Goal: Information Seeking & Learning: Check status

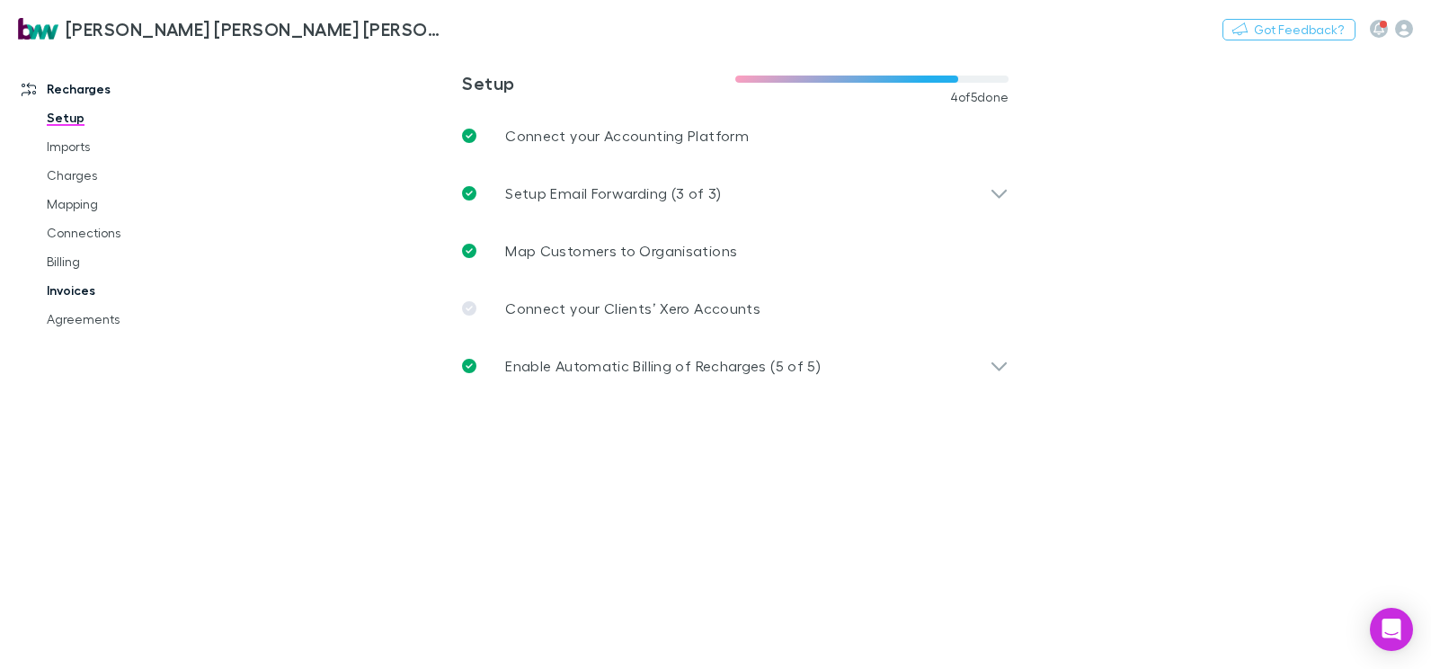
click at [59, 292] on link "Invoices" at bounding box center [133, 290] width 208 height 29
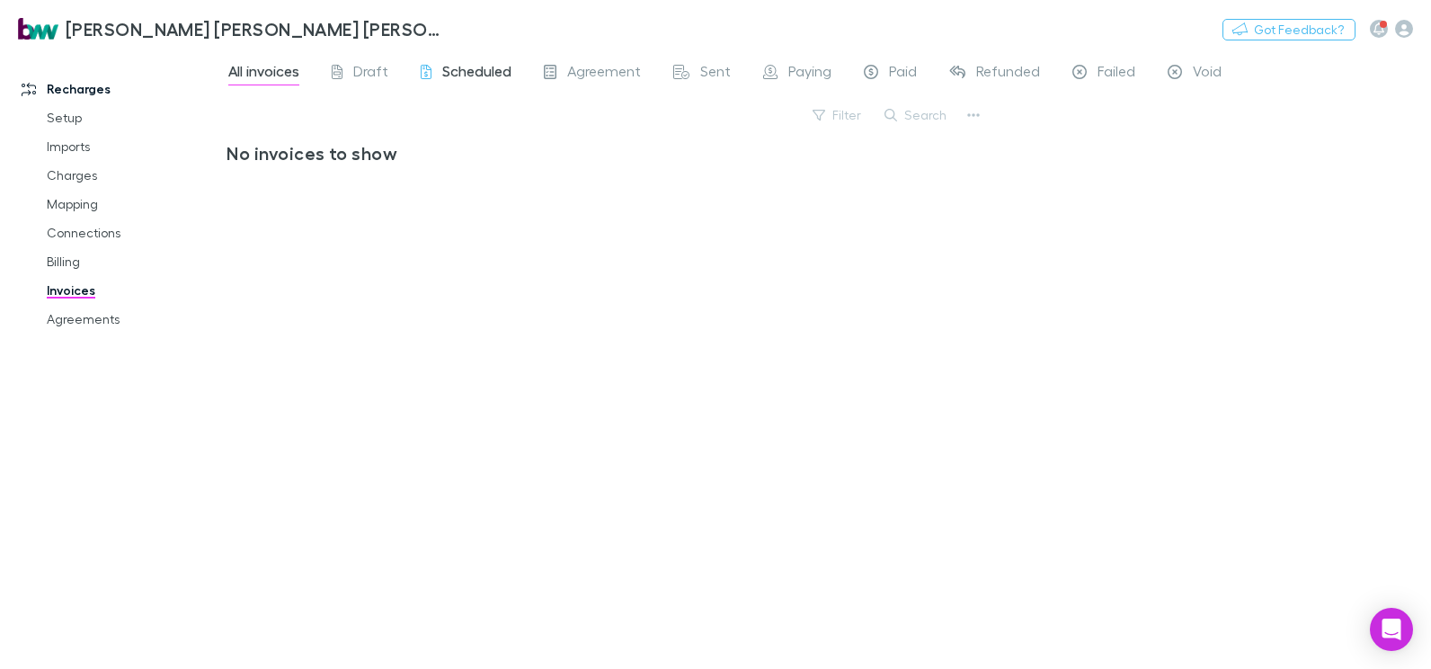
click at [480, 71] on span "Scheduled" at bounding box center [476, 73] width 69 height 23
click at [894, 68] on span "Paid" at bounding box center [903, 73] width 28 height 23
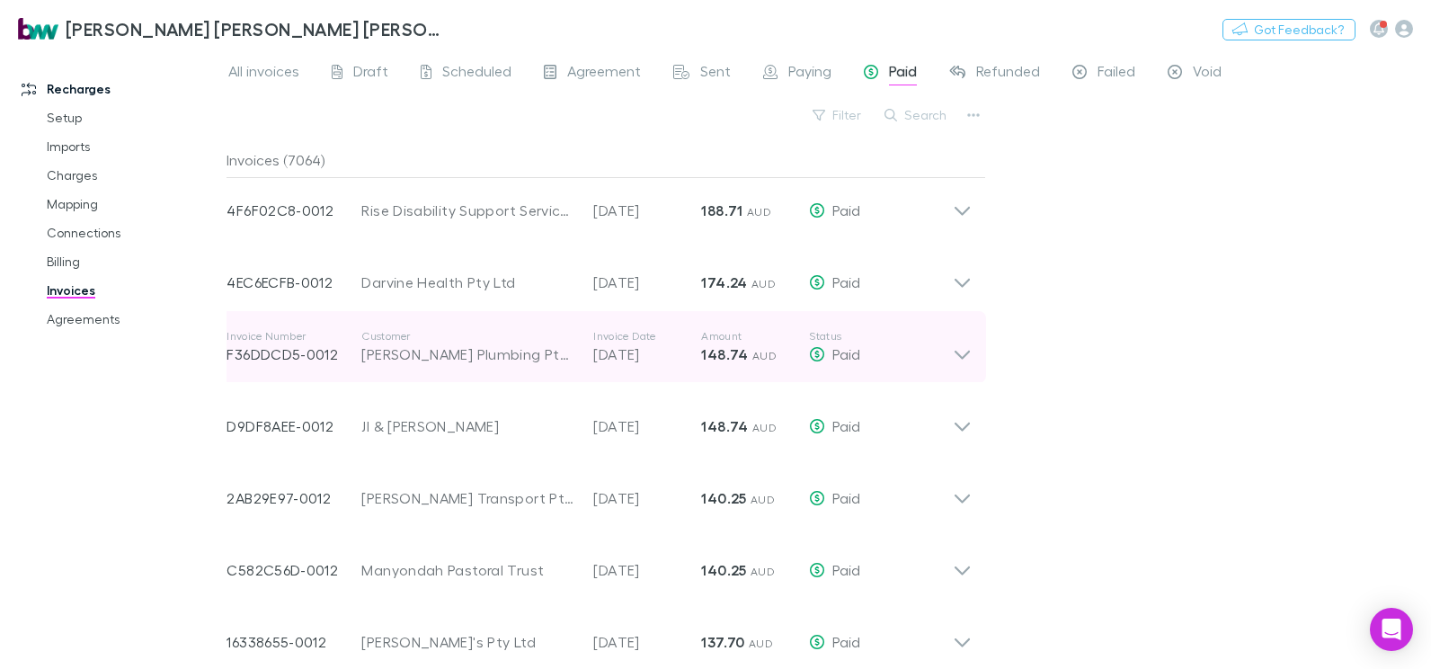
scroll to position [359, 0]
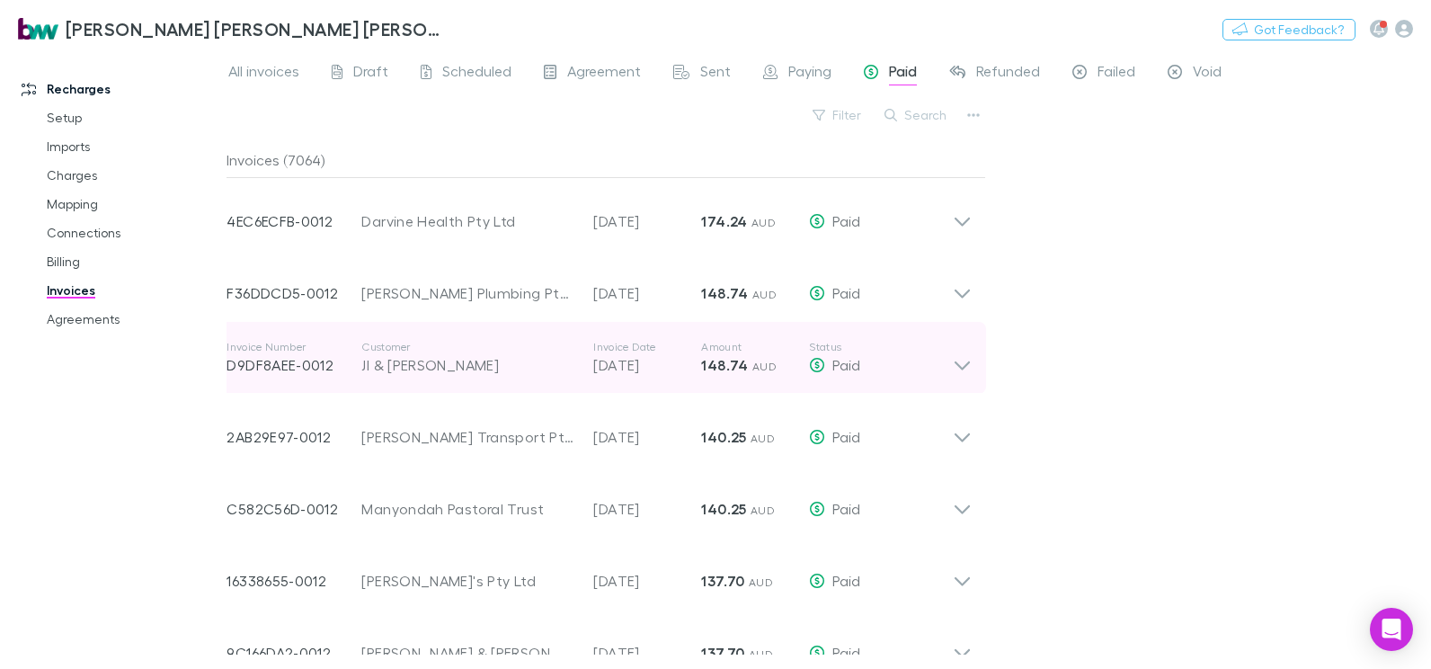
click at [964, 369] on icon at bounding box center [962, 358] width 19 height 36
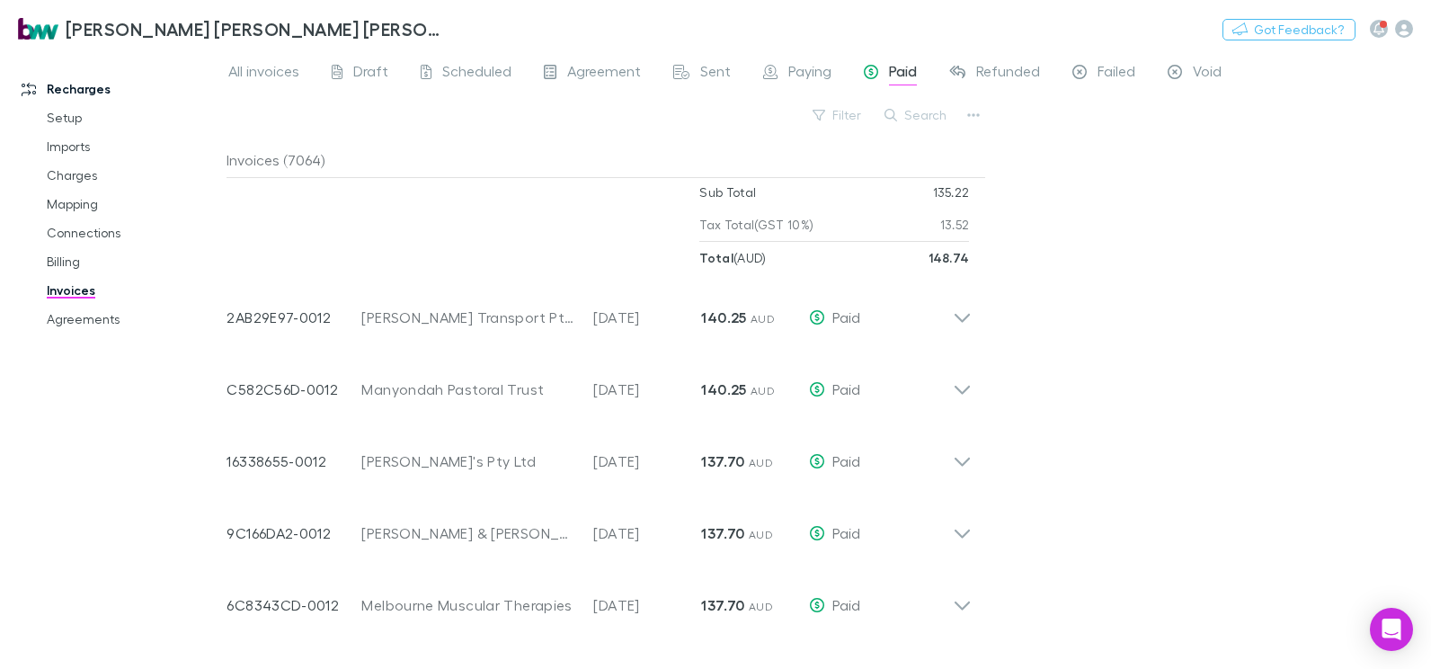
scroll to position [809, 0]
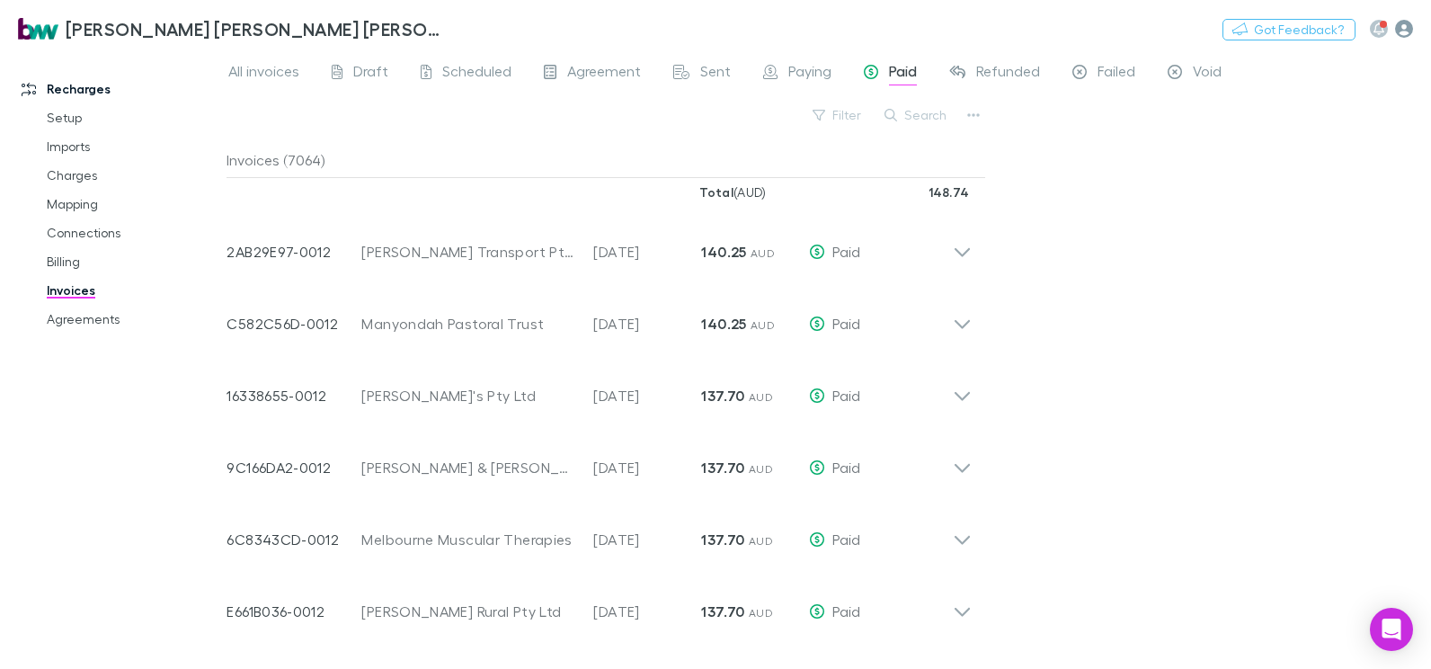
click at [1403, 34] on icon "button" at bounding box center [1404, 29] width 18 height 18
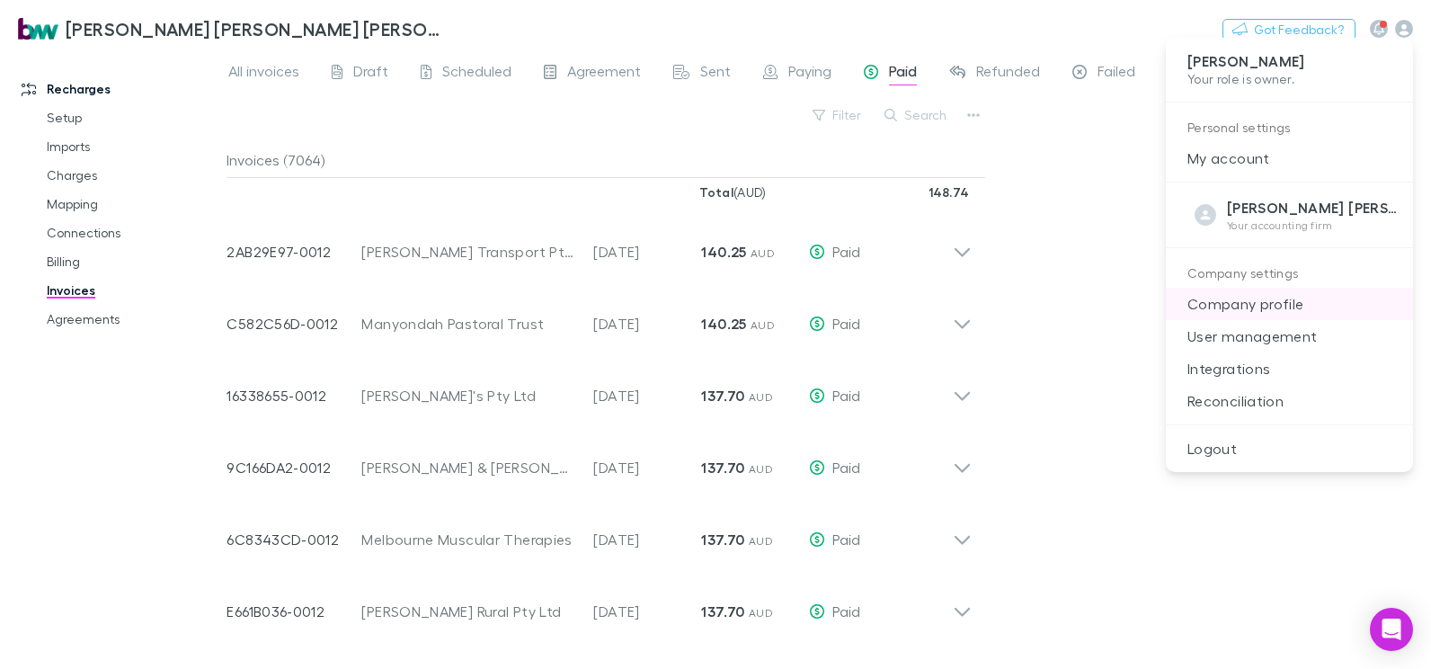
click at [1272, 303] on p "Company profile" at bounding box center [1289, 304] width 247 height 32
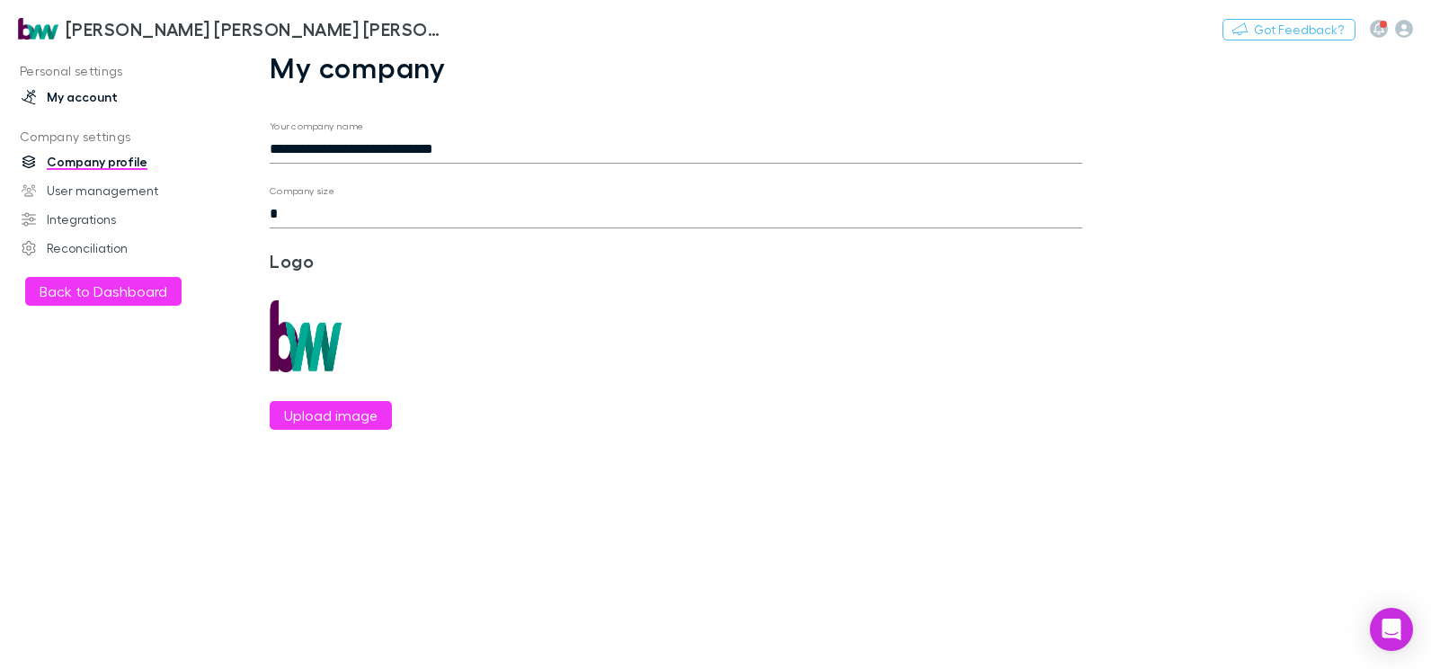
click at [82, 92] on link "My account" at bounding box center [120, 97] width 233 height 29
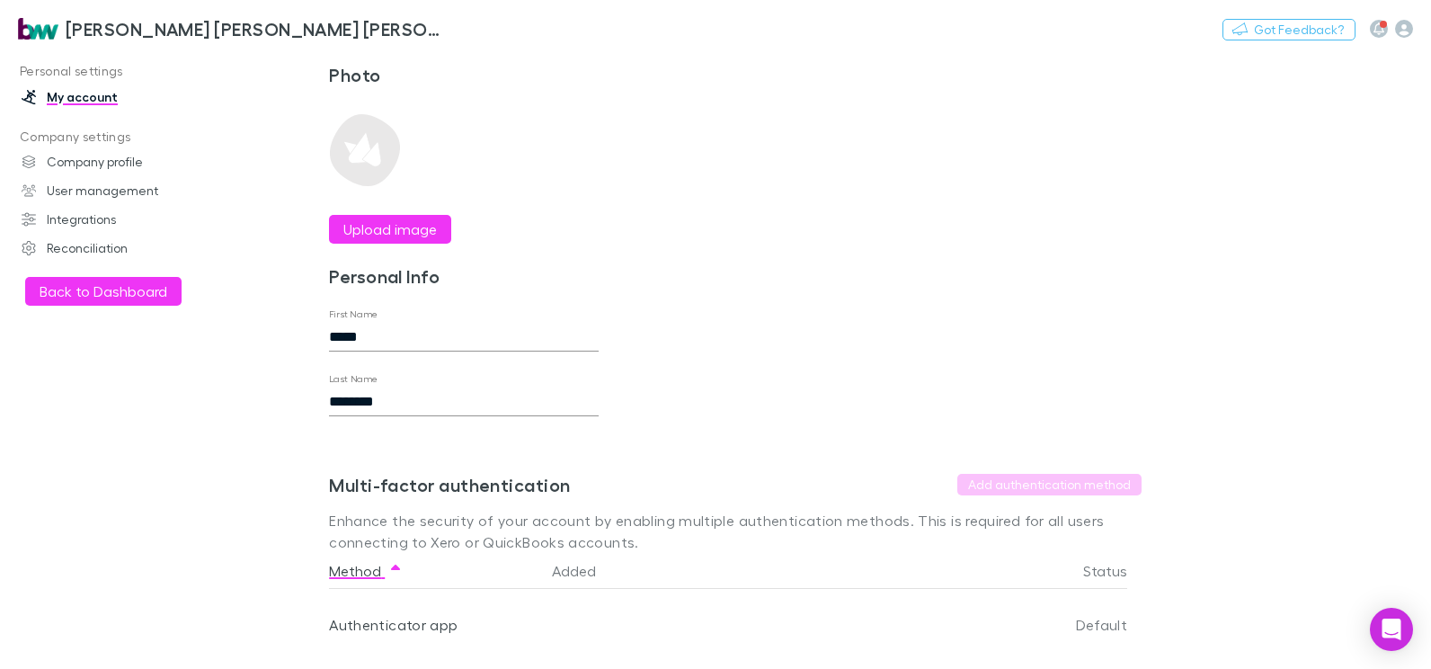
scroll to position [98, 0]
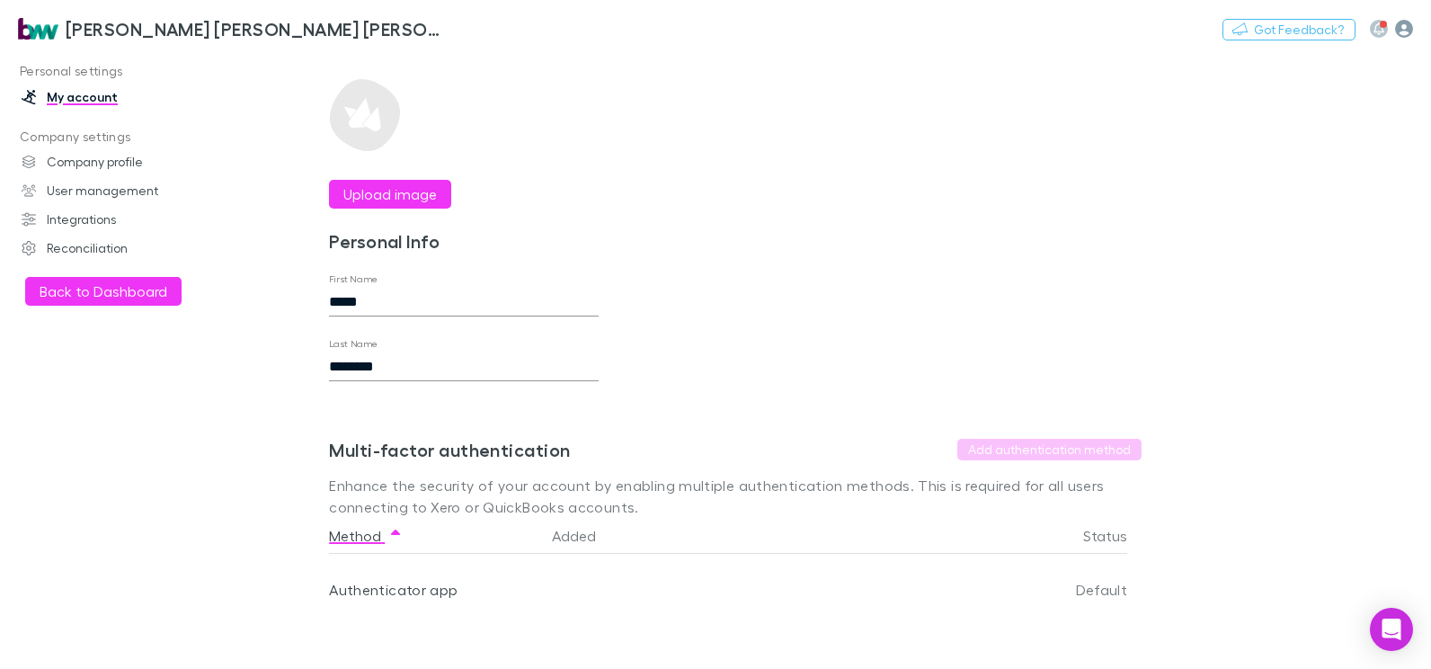
click at [1397, 30] on icon "button" at bounding box center [1404, 29] width 18 height 18
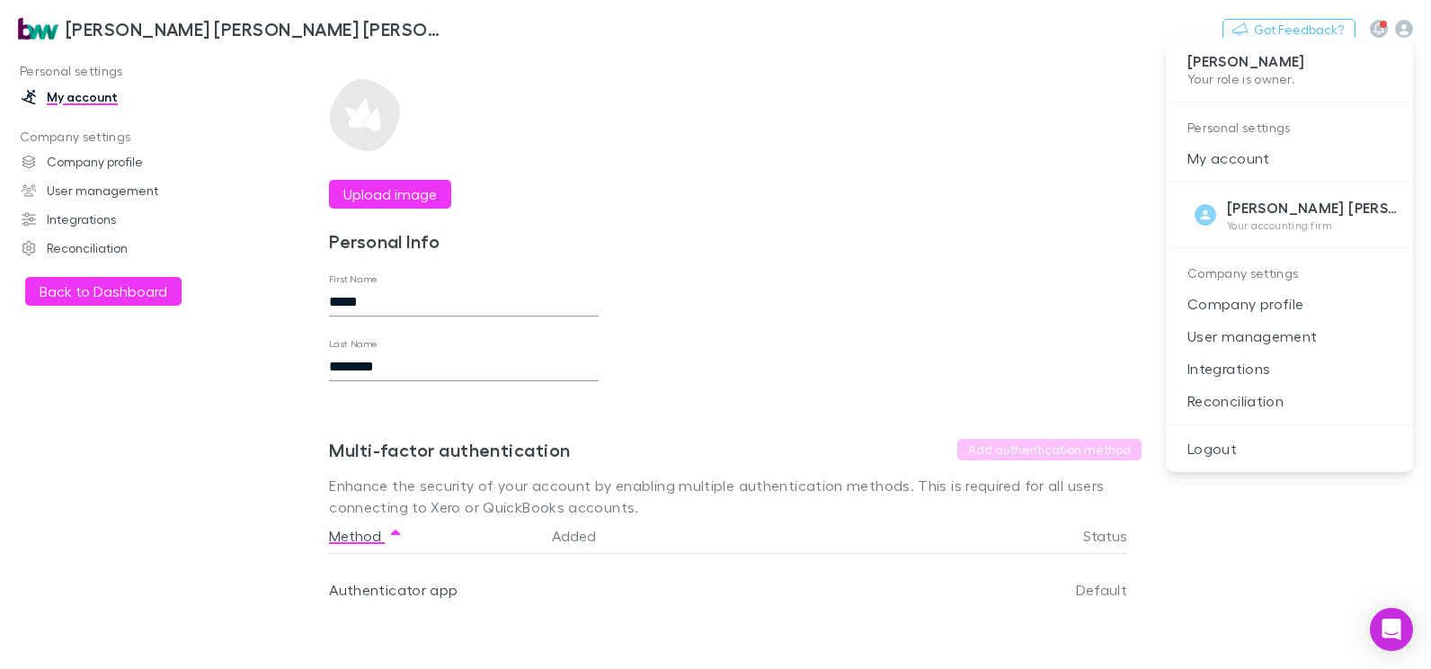
click at [43, 219] on div at bounding box center [715, 334] width 1431 height 669
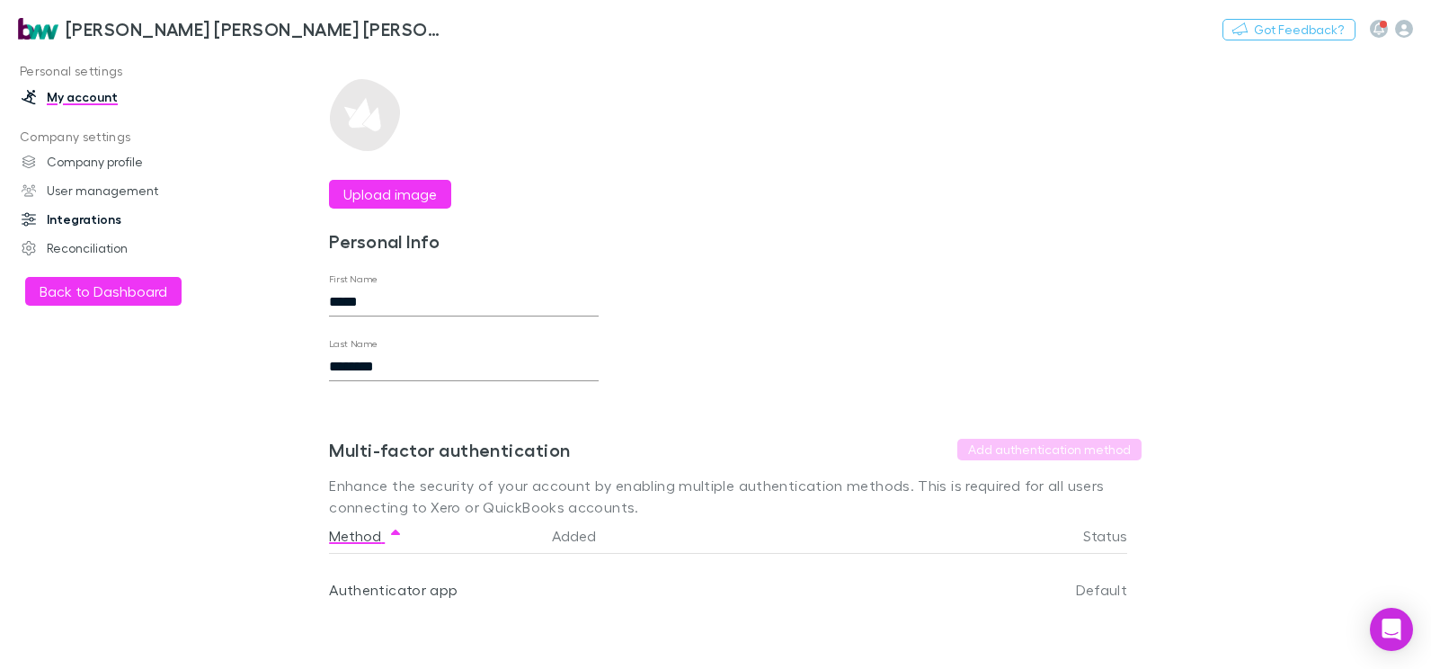
click at [79, 219] on link "Integrations" at bounding box center [120, 219] width 233 height 29
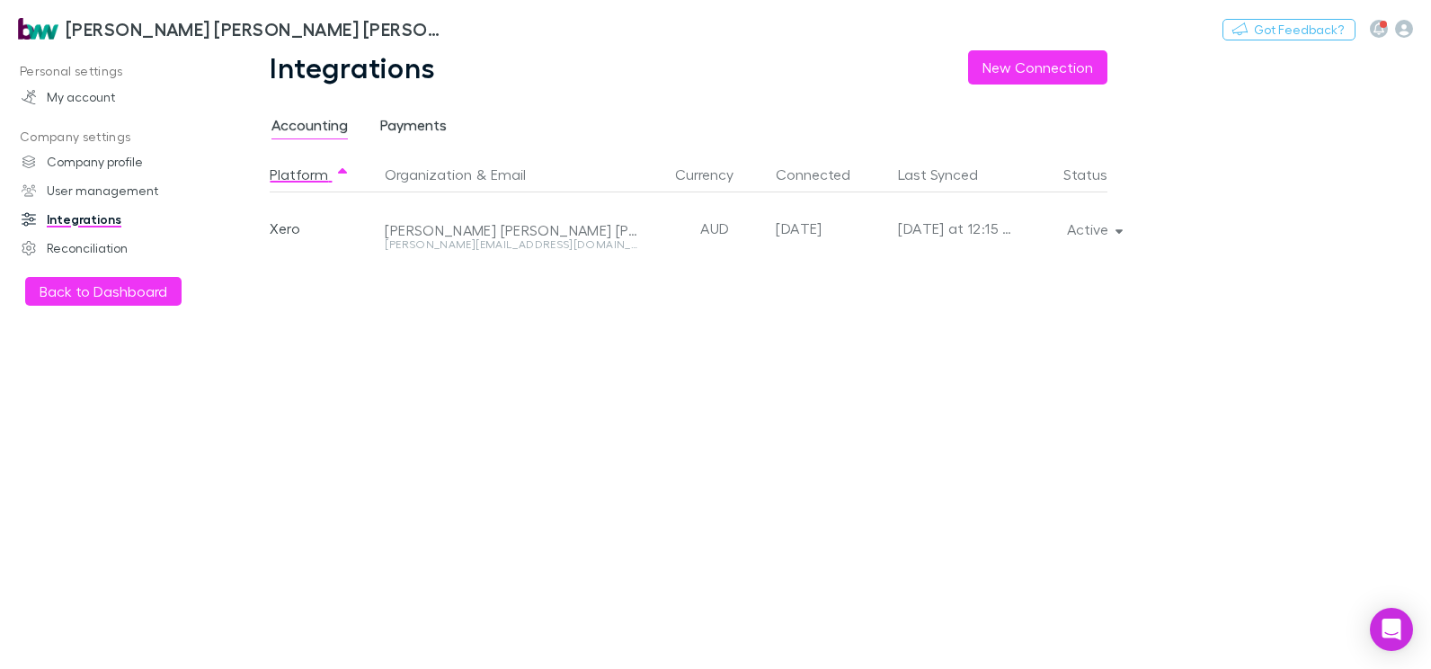
click at [419, 126] on span "Payments" at bounding box center [413, 127] width 66 height 23
click at [93, 191] on link "User management" at bounding box center [120, 190] width 233 height 29
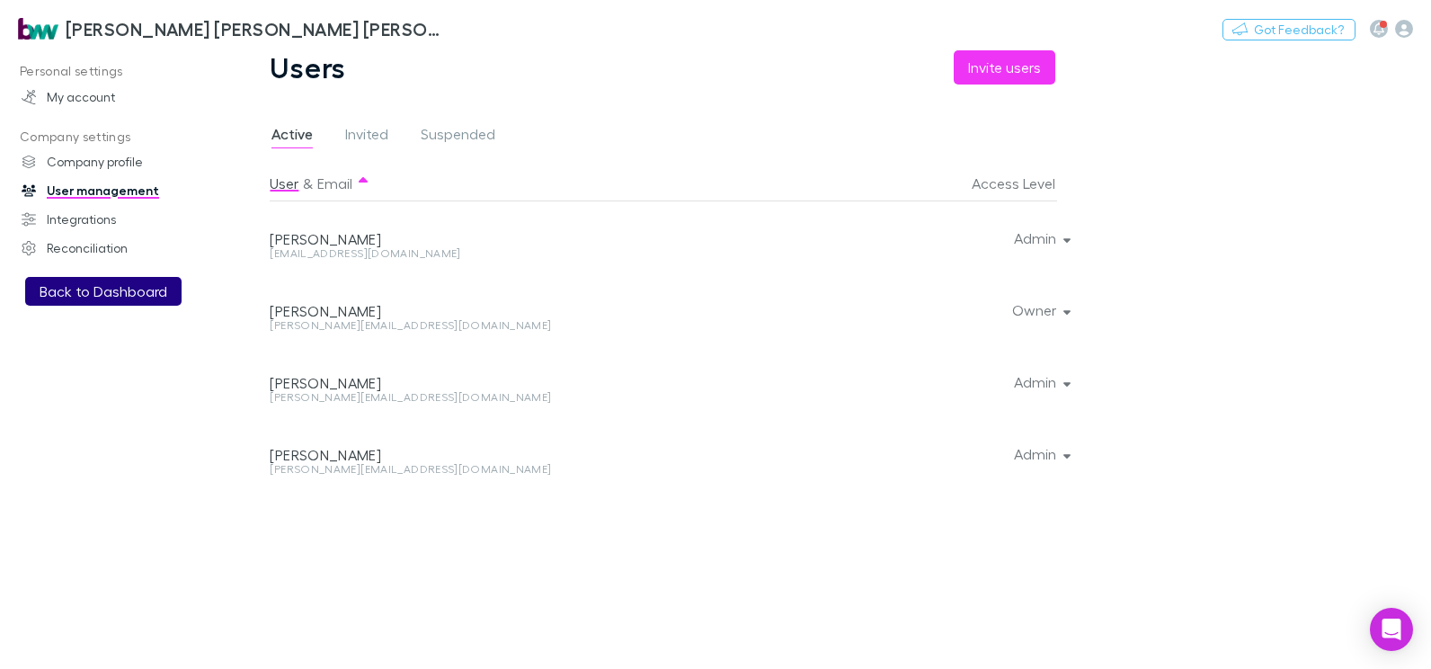
click at [46, 288] on button "Back to Dashboard" at bounding box center [103, 291] width 156 height 29
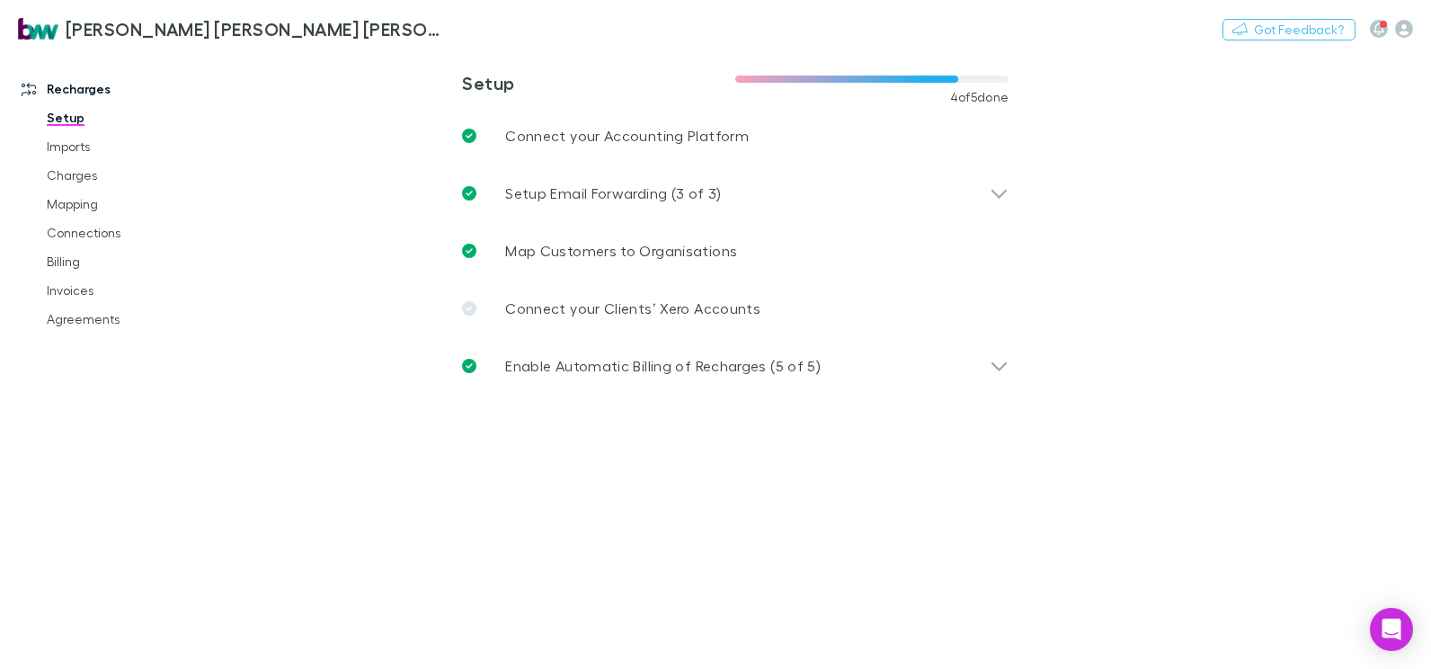
click at [40, 30] on img at bounding box center [38, 29] width 40 height 22
click at [1408, 33] on icon "button" at bounding box center [1404, 29] width 18 height 18
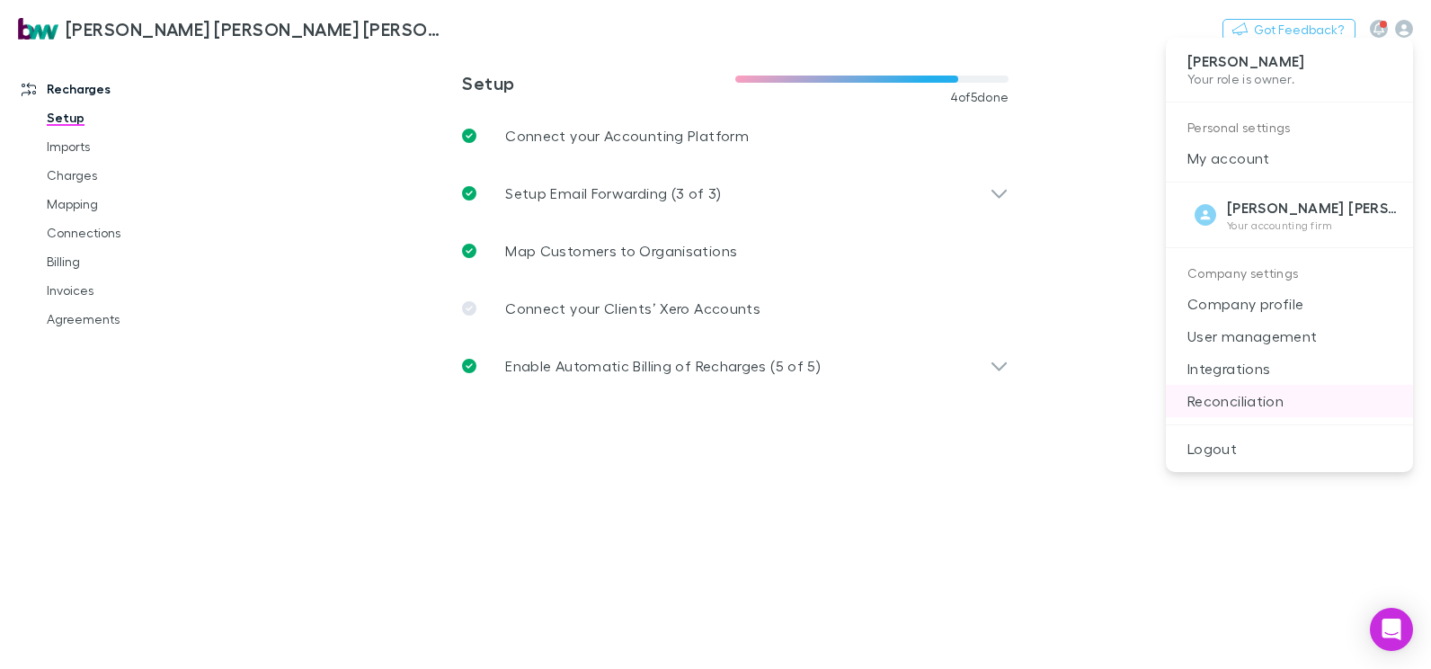
click at [1201, 402] on p "Reconciliation" at bounding box center [1289, 401] width 247 height 32
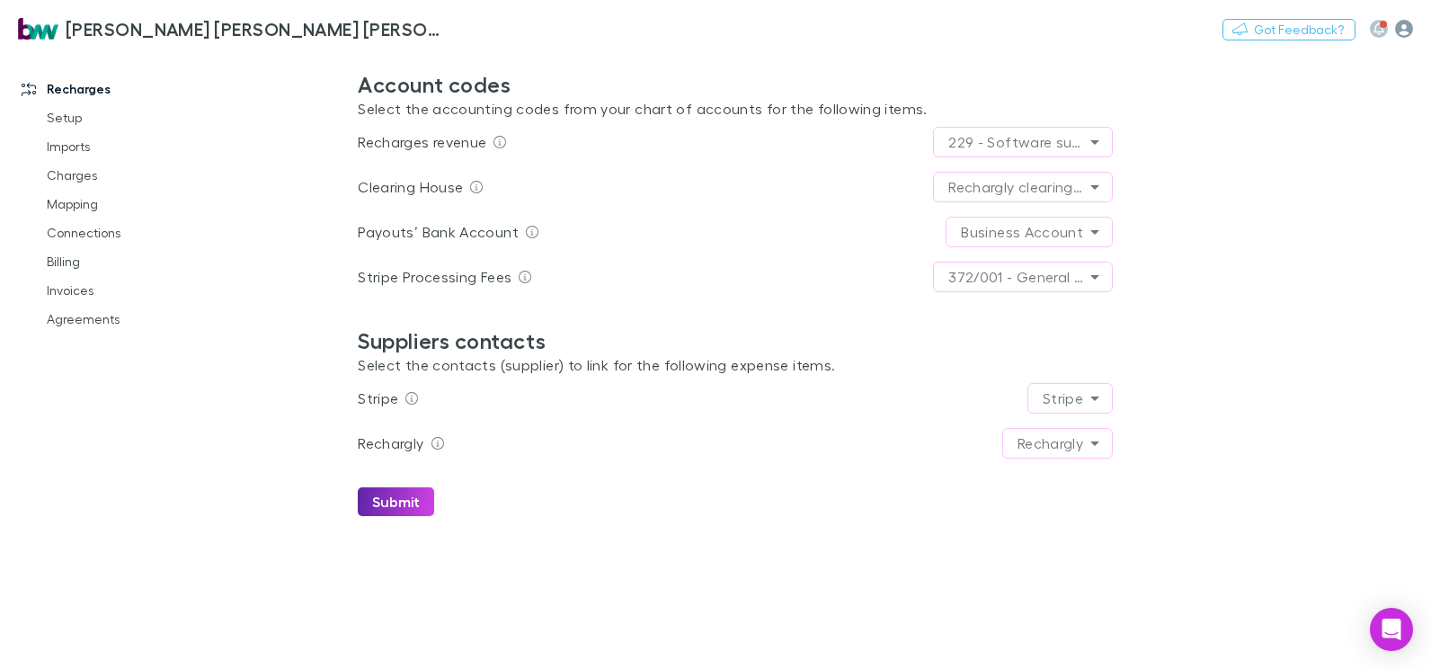
click at [1406, 30] on icon "button" at bounding box center [1404, 29] width 18 height 18
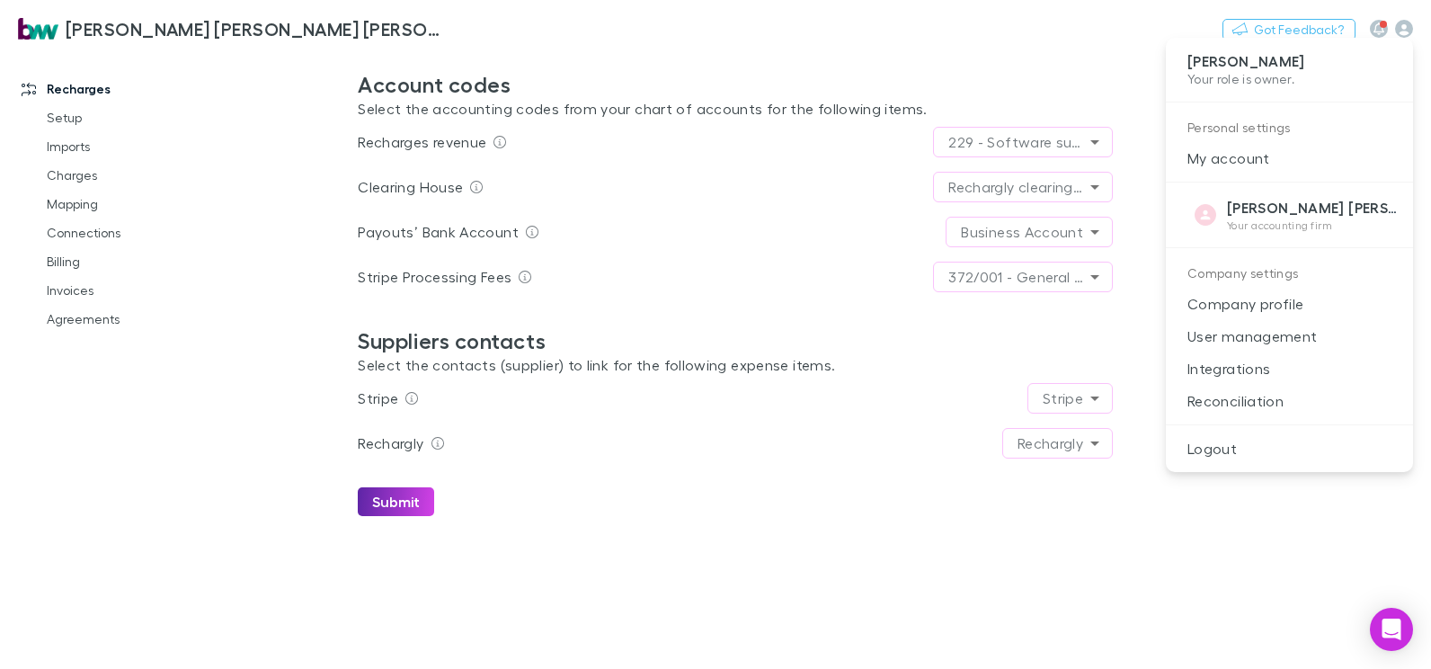
click at [1379, 30] on div at bounding box center [715, 334] width 1431 height 669
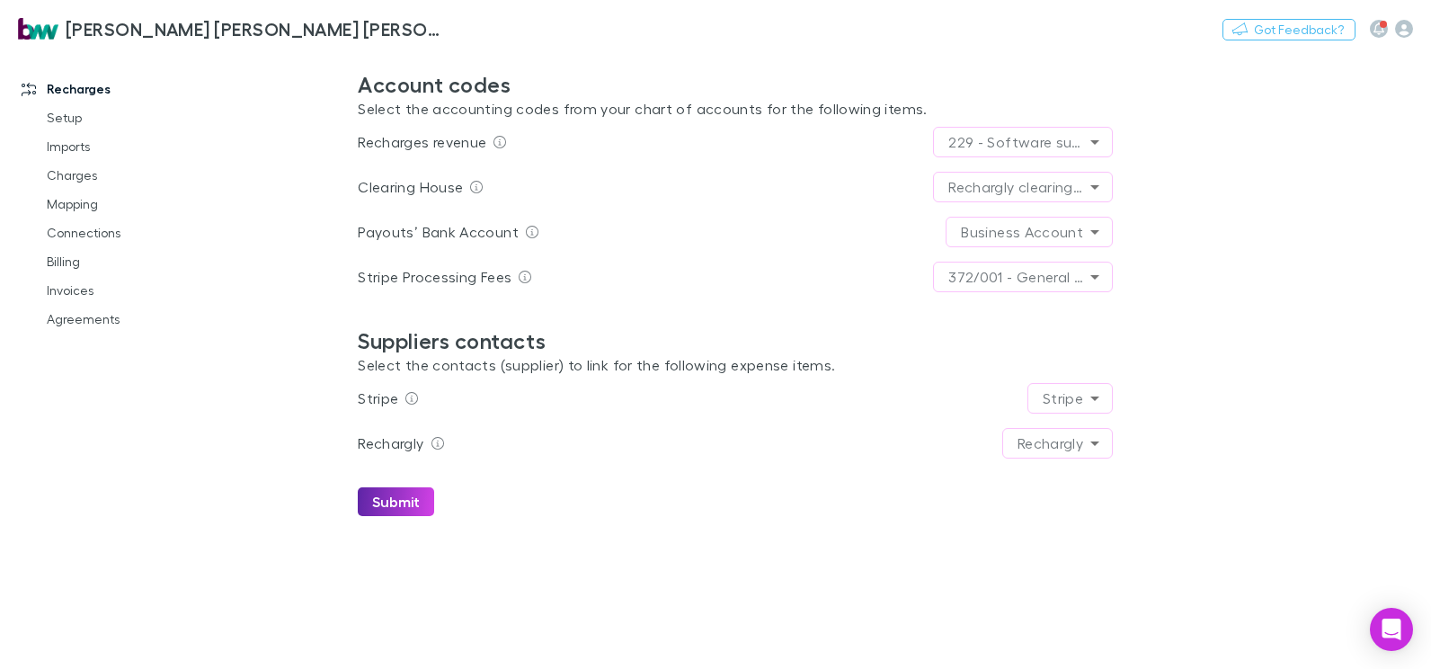
click at [1379, 24] on button "button" at bounding box center [1379, 29] width 18 height 18
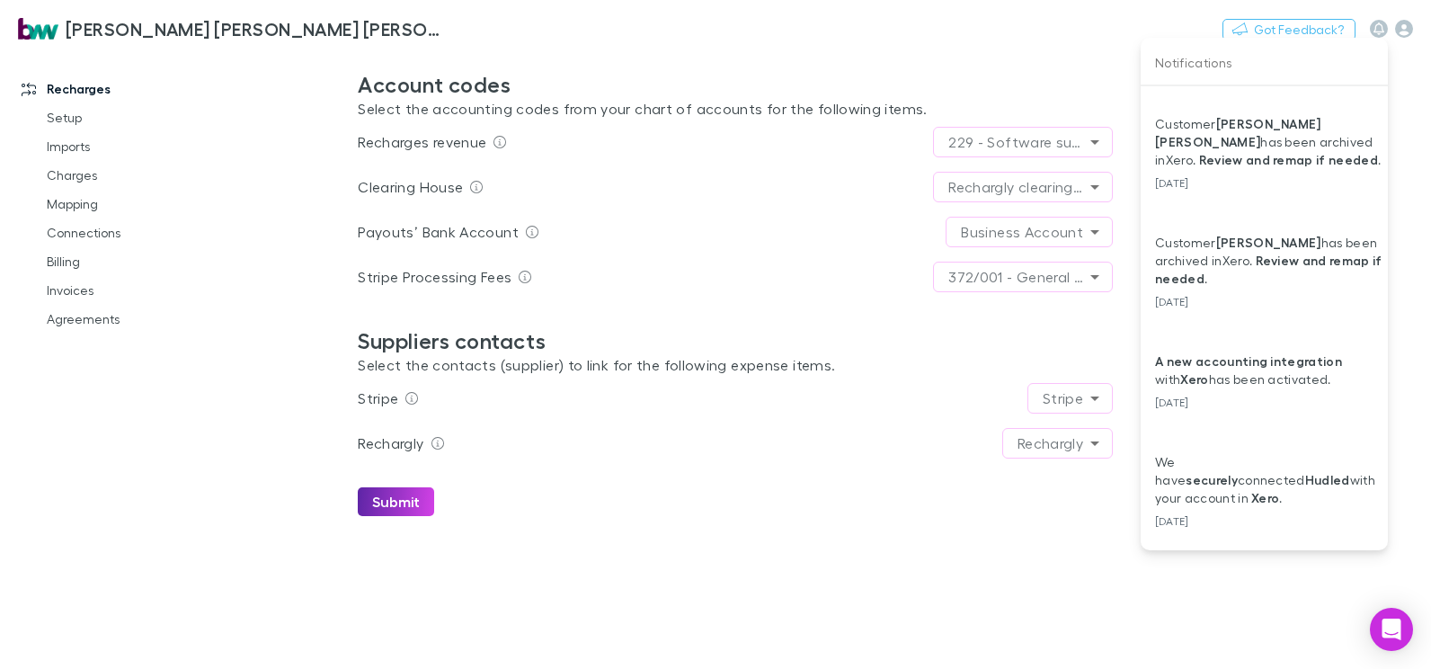
click at [1405, 29] on div at bounding box center [715, 334] width 1431 height 669
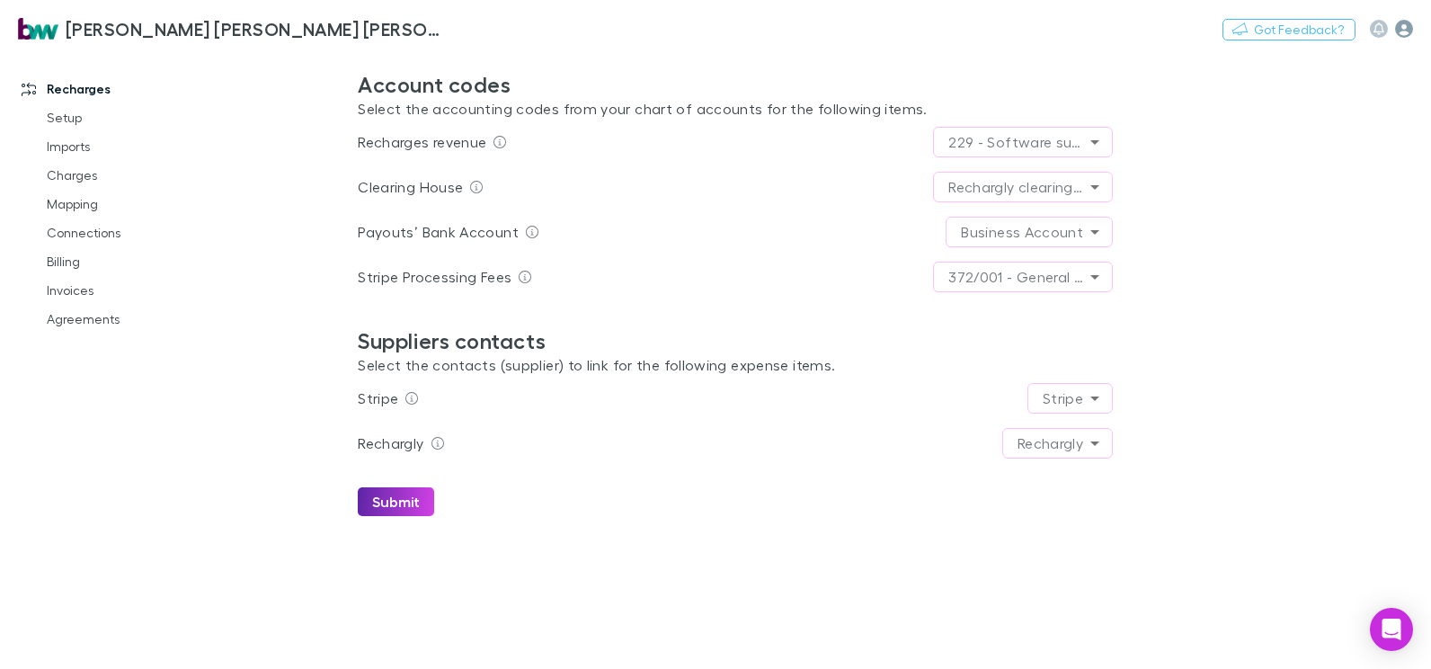
click at [1404, 29] on icon "button" at bounding box center [1404, 29] width 18 height 18
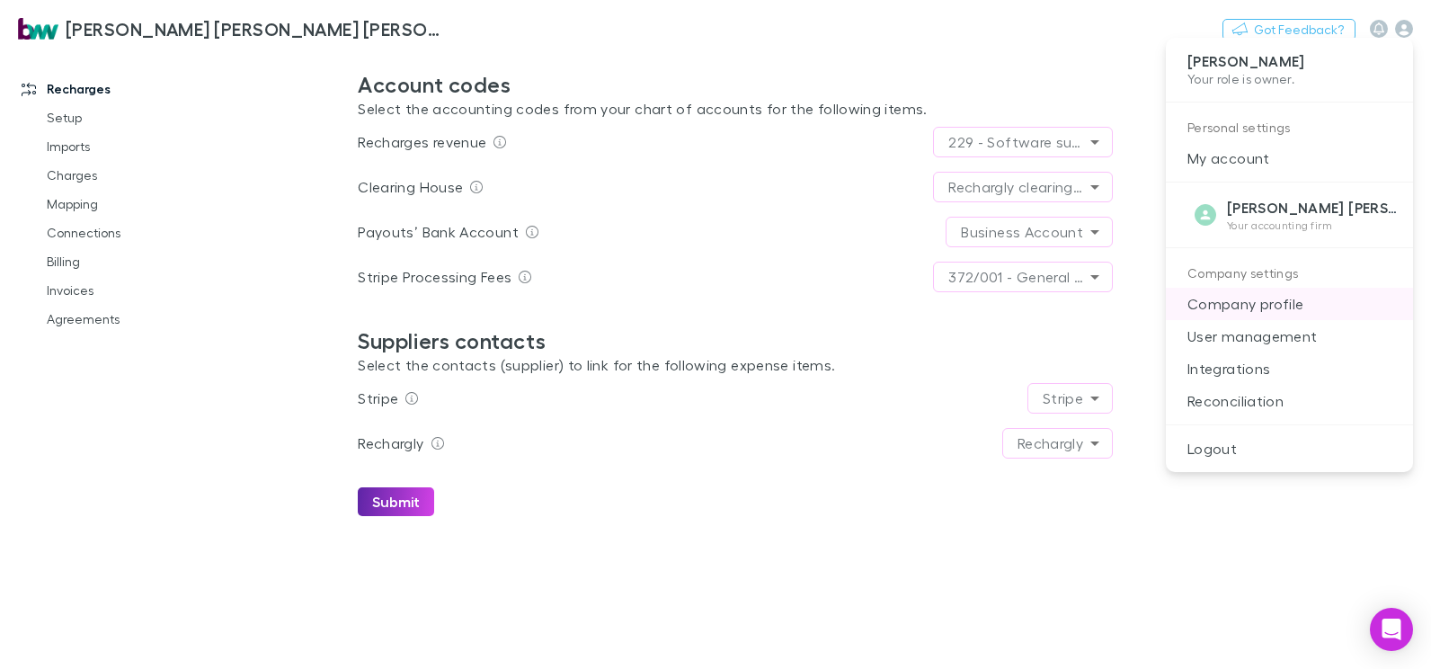
click at [1237, 306] on p "Company profile" at bounding box center [1289, 304] width 247 height 32
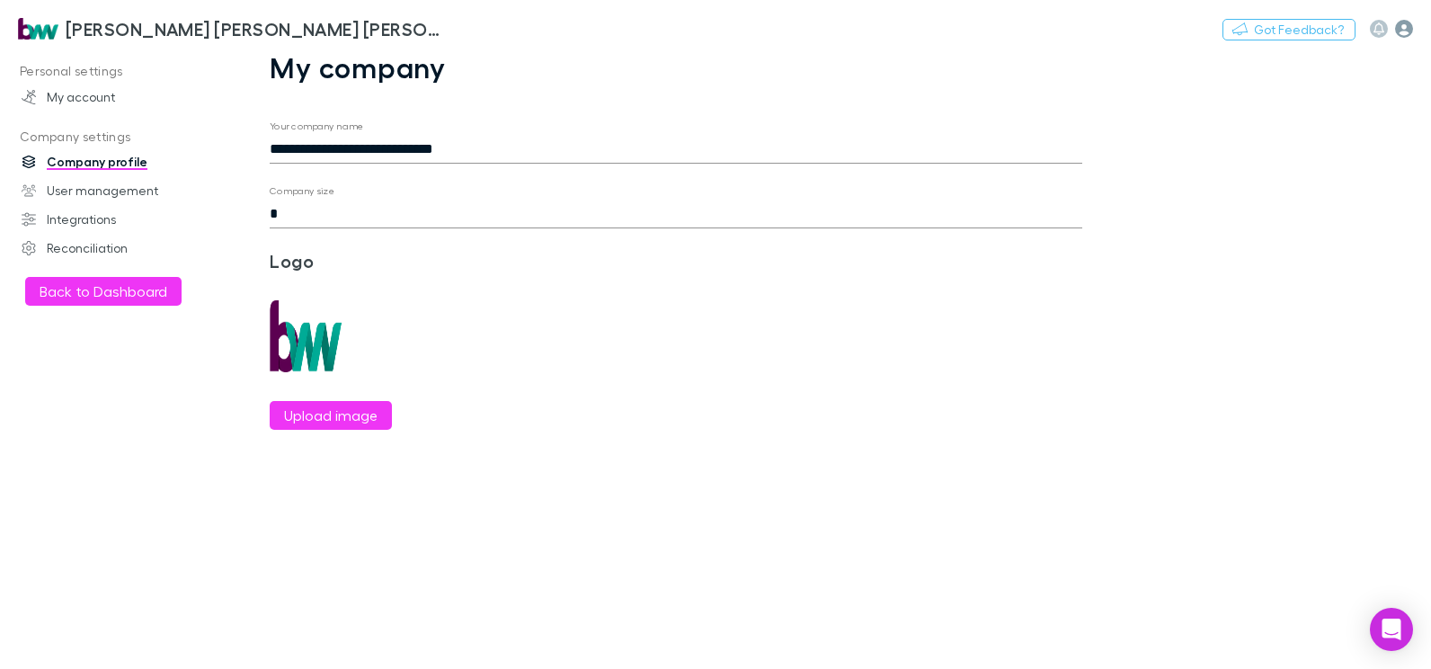
click at [1401, 30] on icon "button" at bounding box center [1404, 29] width 18 height 18
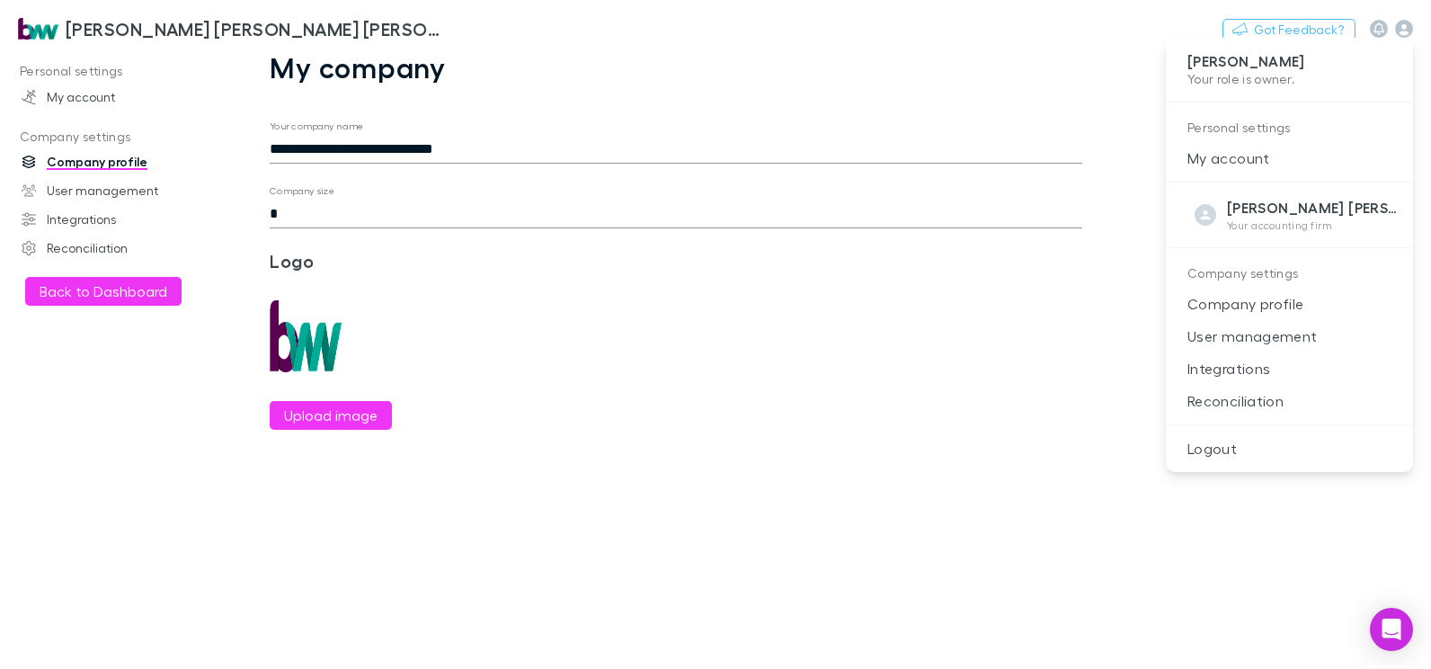
click at [69, 217] on div at bounding box center [715, 334] width 1431 height 669
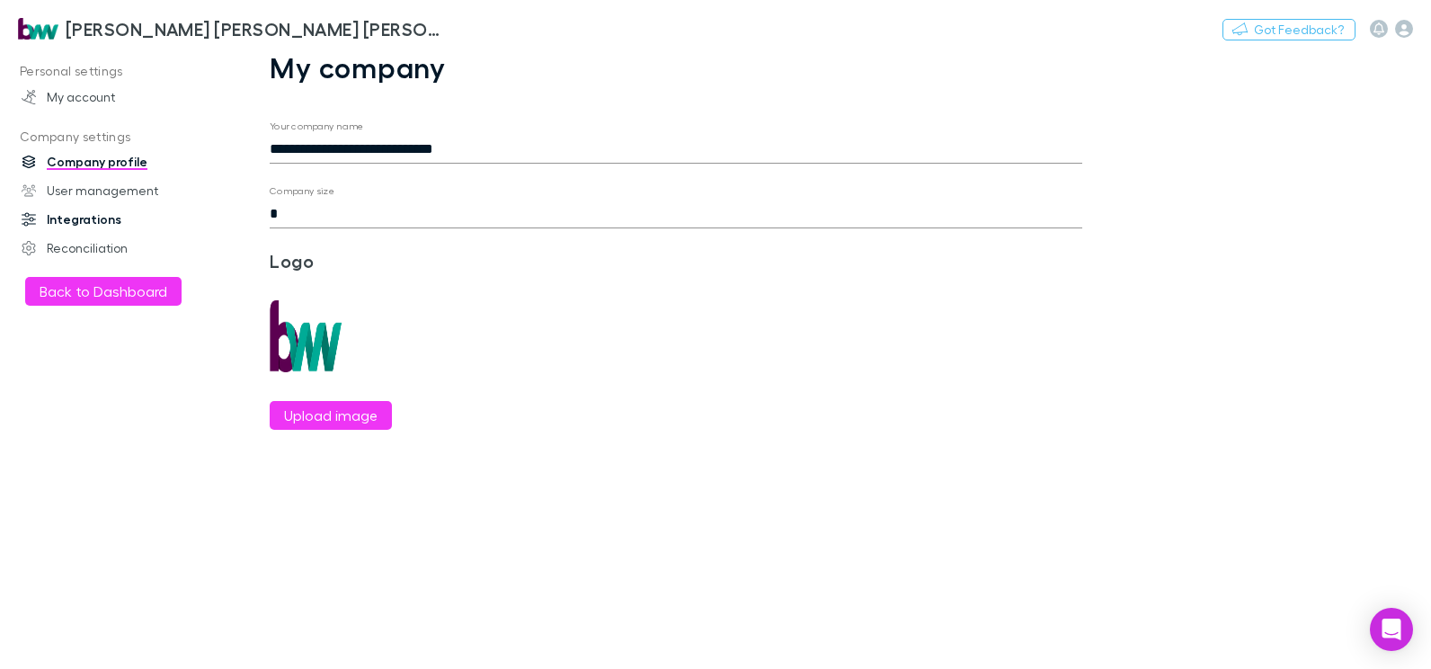
click at [62, 218] on link "Integrations" at bounding box center [120, 219] width 233 height 29
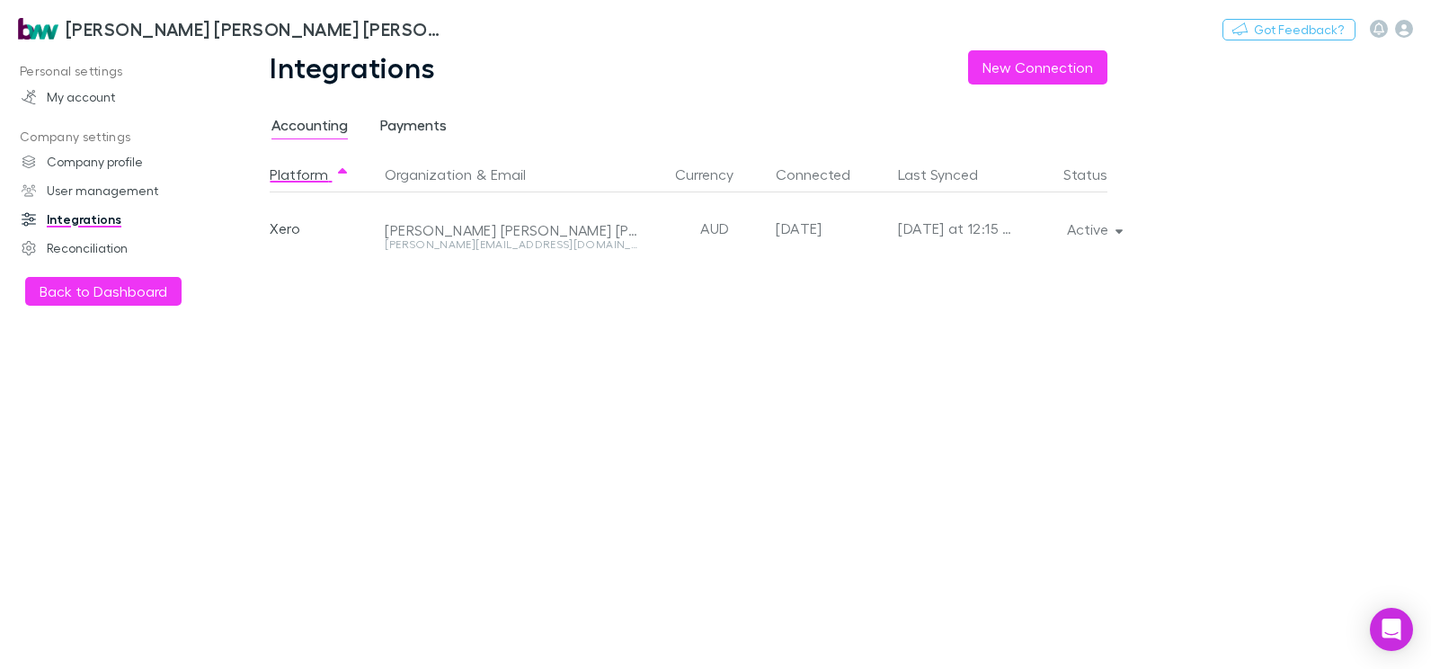
click at [406, 126] on span "Payments" at bounding box center [413, 127] width 66 height 23
click at [46, 253] on link "Reconciliation" at bounding box center [120, 248] width 233 height 29
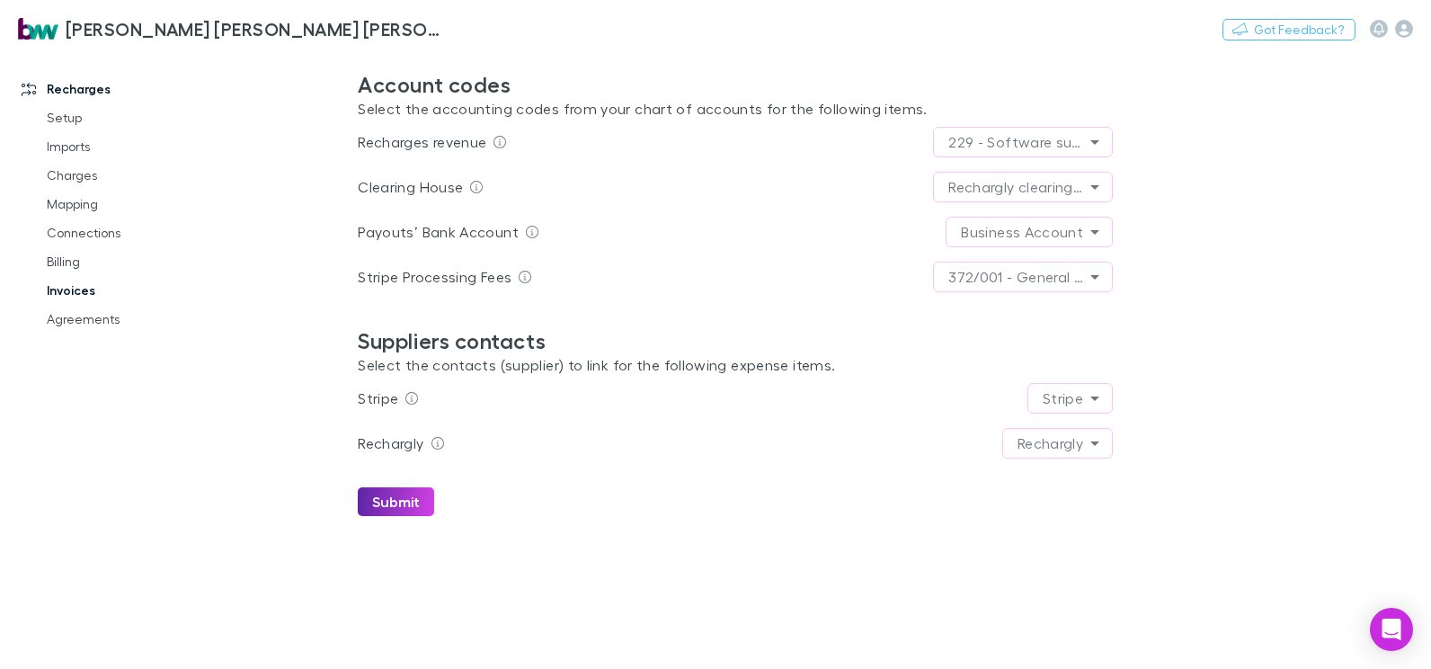
click at [66, 288] on link "Invoices" at bounding box center [133, 290] width 208 height 29
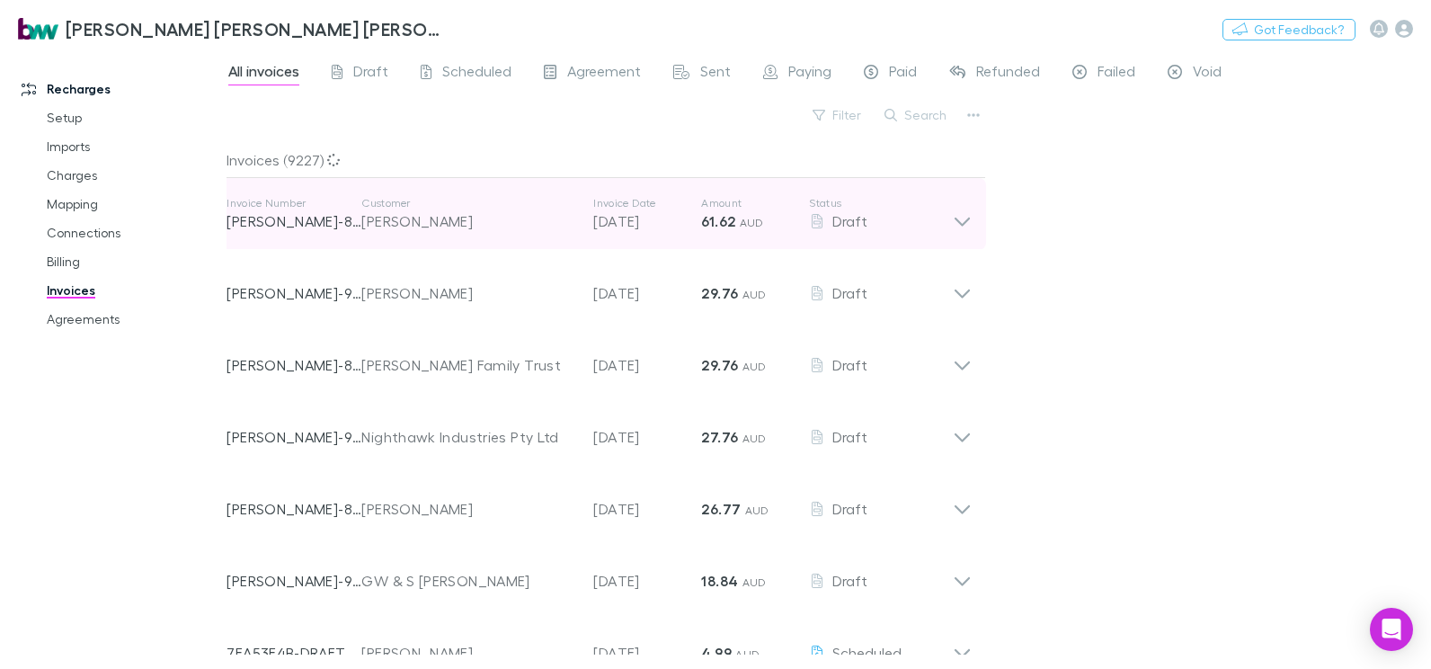
click at [964, 218] on icon at bounding box center [962, 214] width 19 height 36
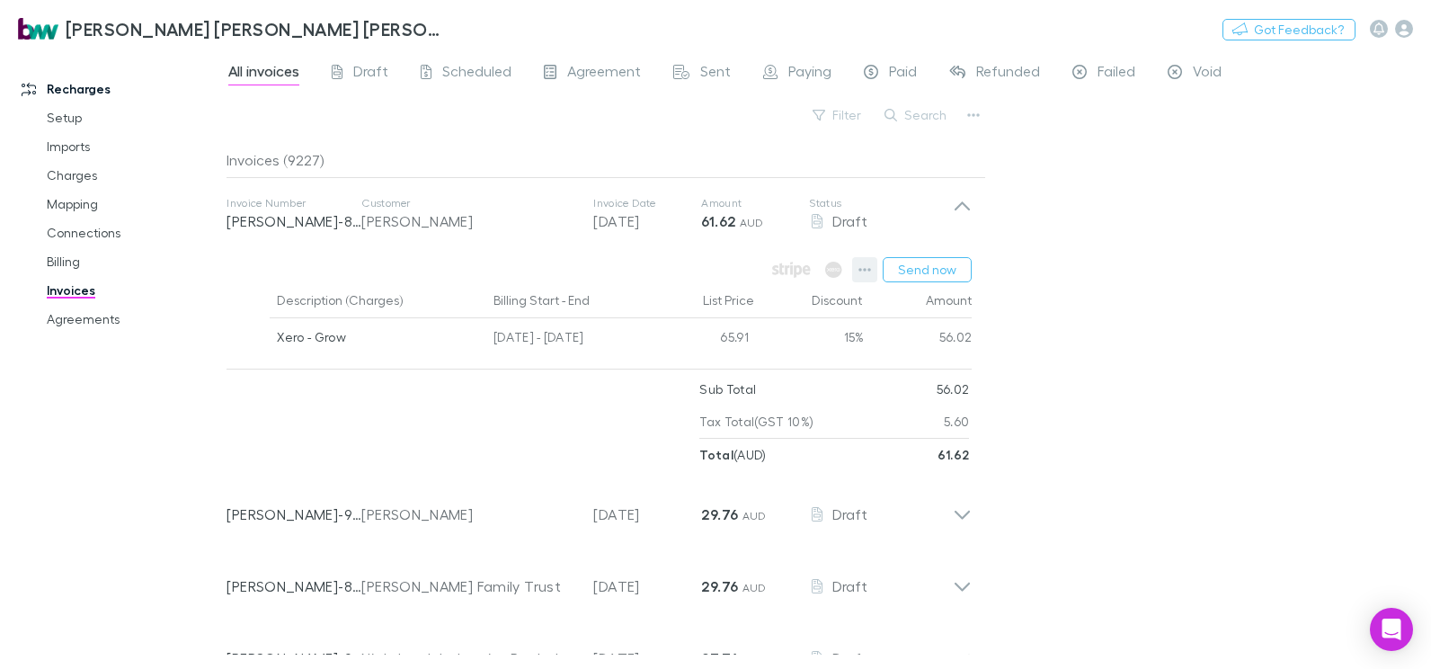
click at [870, 269] on icon "button" at bounding box center [865, 270] width 13 height 4
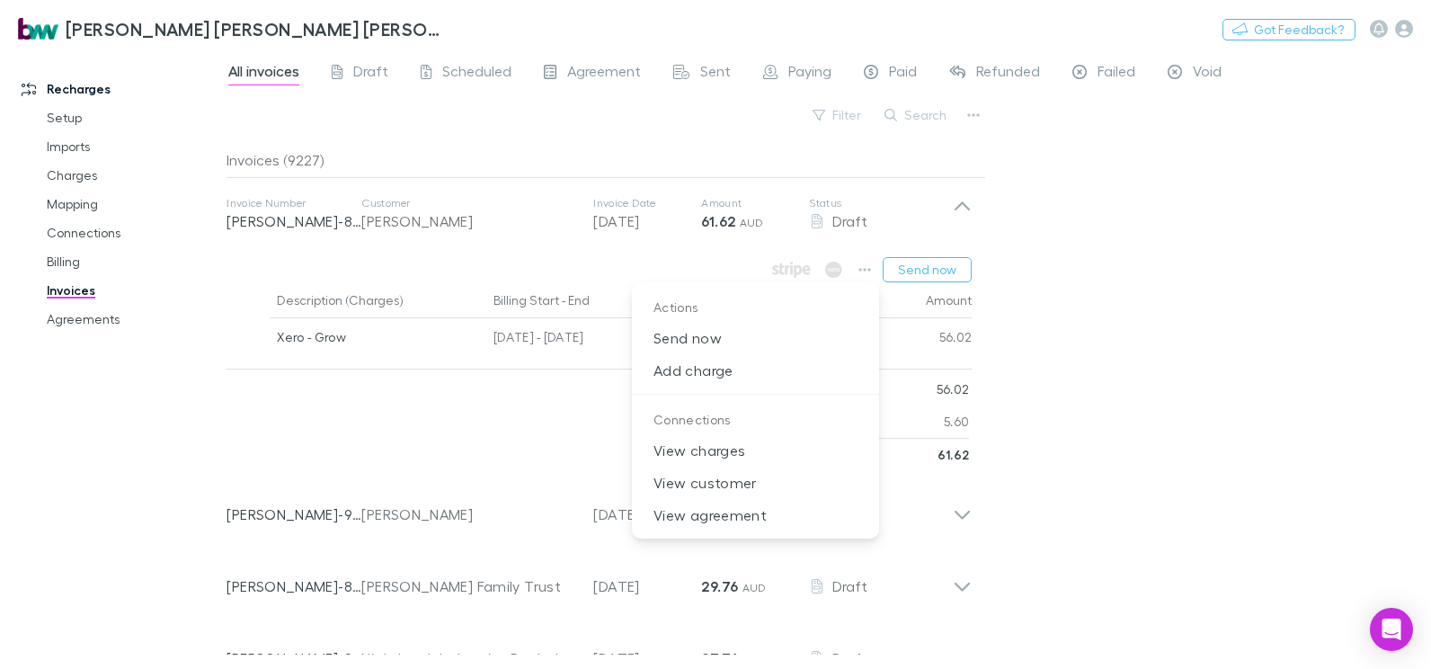
click at [1213, 269] on div at bounding box center [715, 334] width 1431 height 669
click at [977, 119] on div at bounding box center [715, 334] width 1431 height 669
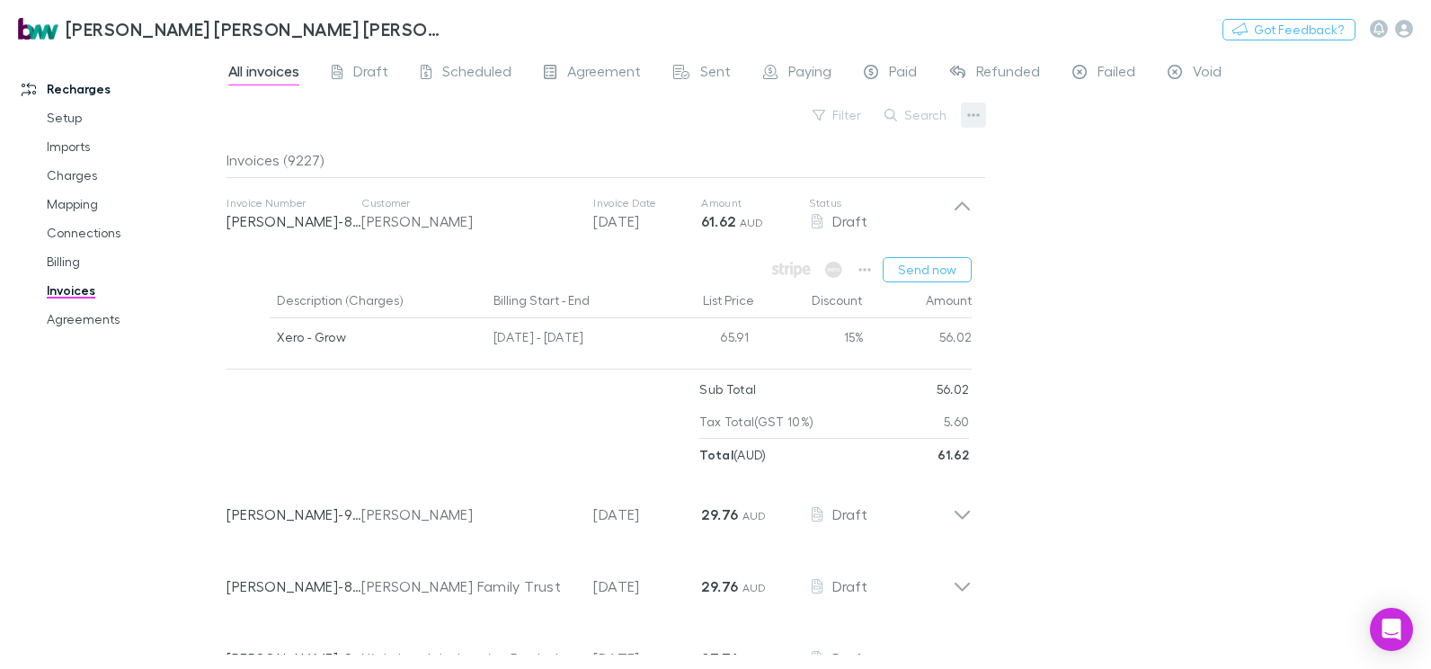
click at [972, 115] on icon "button" at bounding box center [974, 115] width 13 height 4
click at [715, 75] on div at bounding box center [715, 334] width 1431 height 669
click at [704, 66] on span "Sent" at bounding box center [715, 73] width 31 height 23
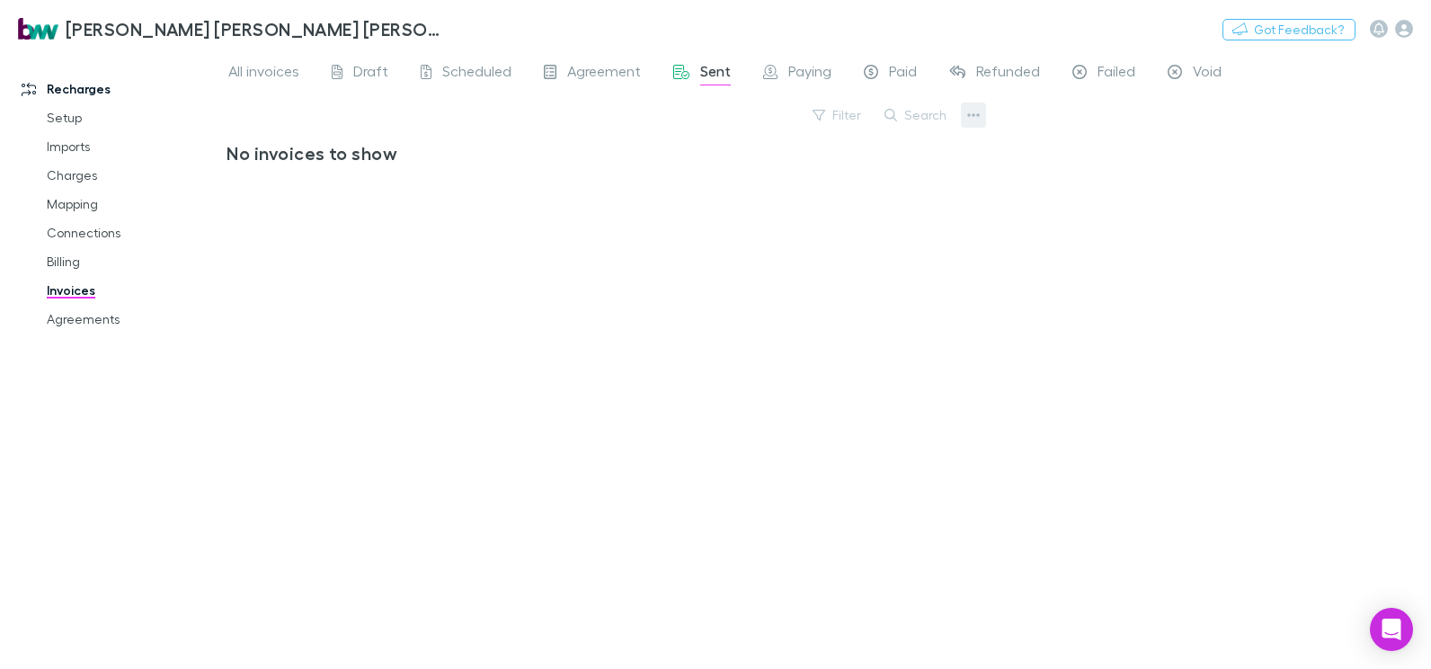
click at [968, 120] on icon "button" at bounding box center [973, 115] width 13 height 14
click at [971, 112] on icon "button" at bounding box center [973, 115] width 13 height 14
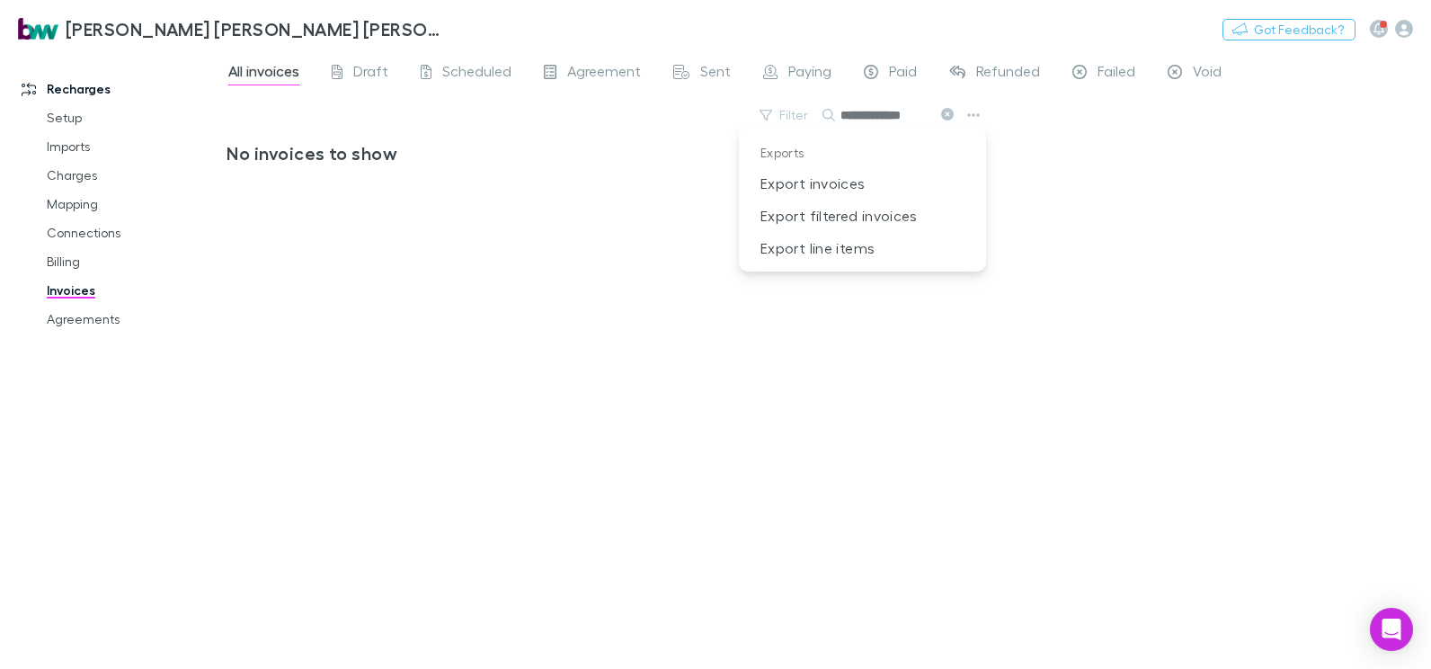
click at [1184, 136] on div at bounding box center [715, 334] width 1431 height 669
click at [705, 70] on span "Sent" at bounding box center [715, 73] width 31 height 23
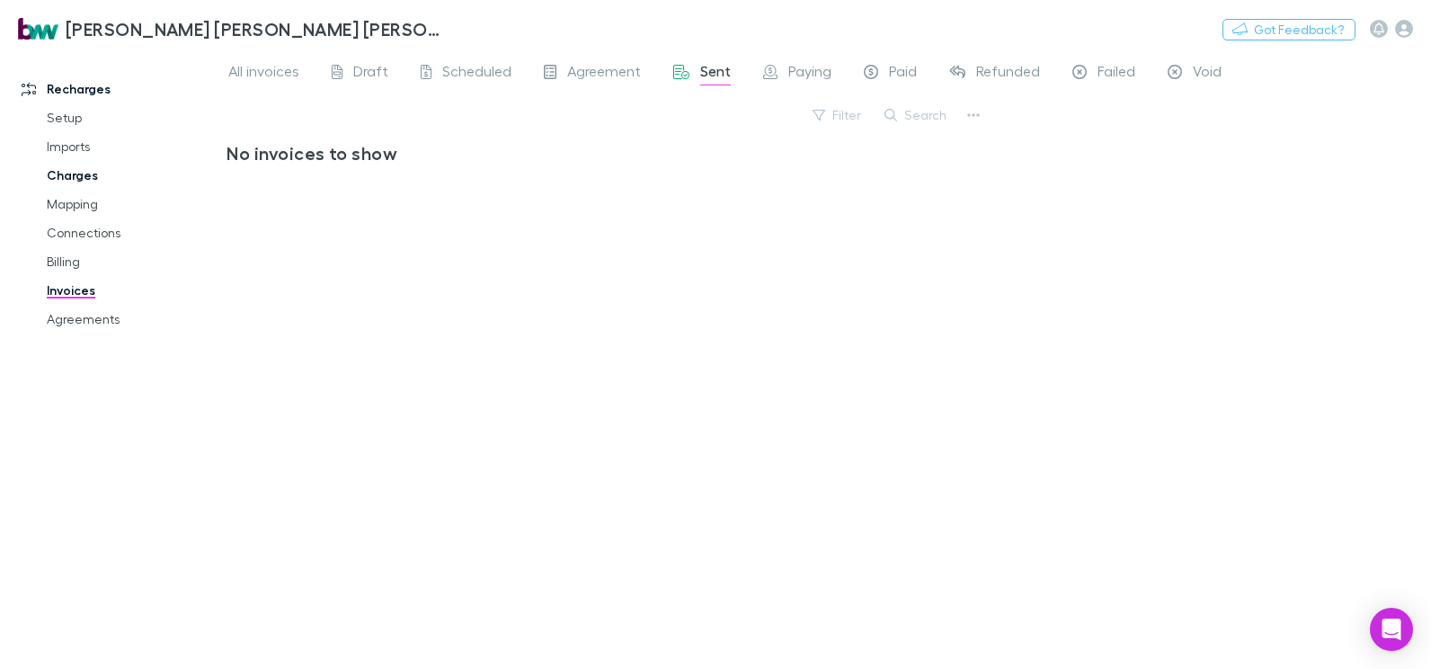
click at [77, 175] on link "Charges" at bounding box center [133, 175] width 208 height 29
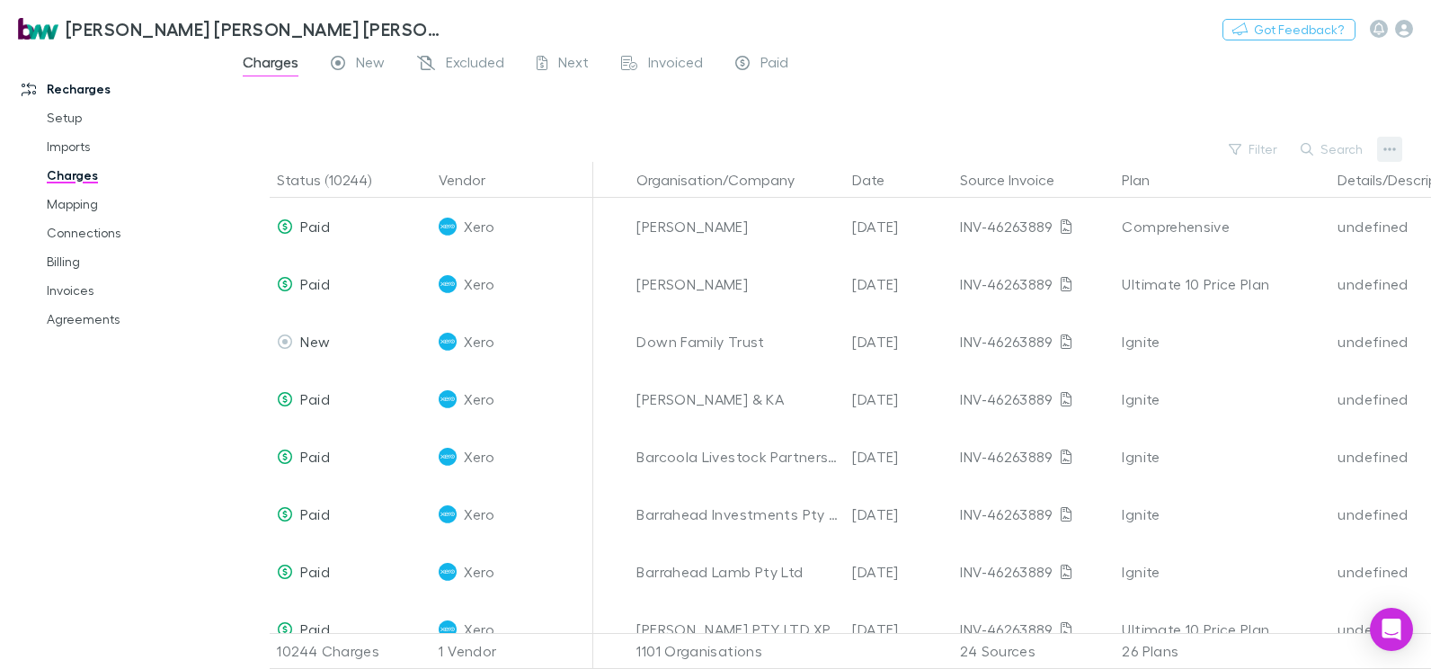
click at [1393, 147] on icon "button" at bounding box center [1389, 149] width 13 height 14
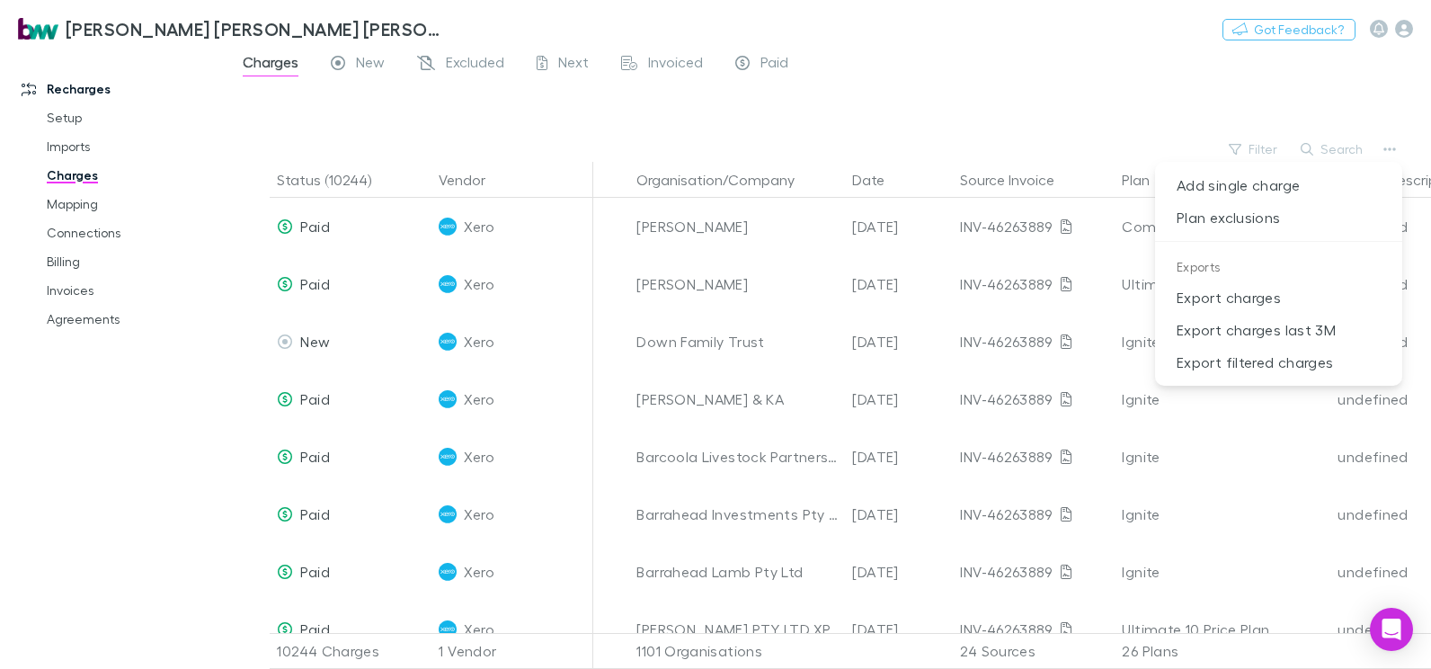
click at [682, 56] on div at bounding box center [715, 334] width 1431 height 669
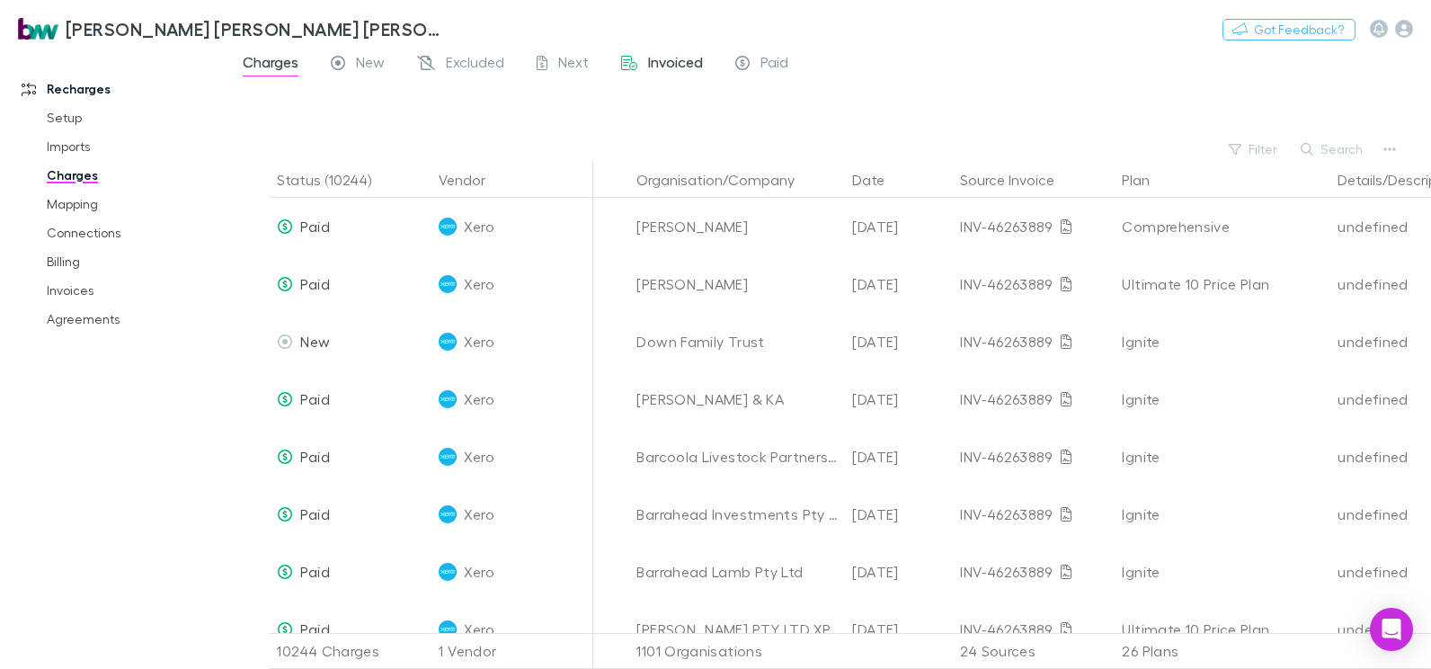
click at [669, 58] on span "Invoiced" at bounding box center [675, 64] width 55 height 23
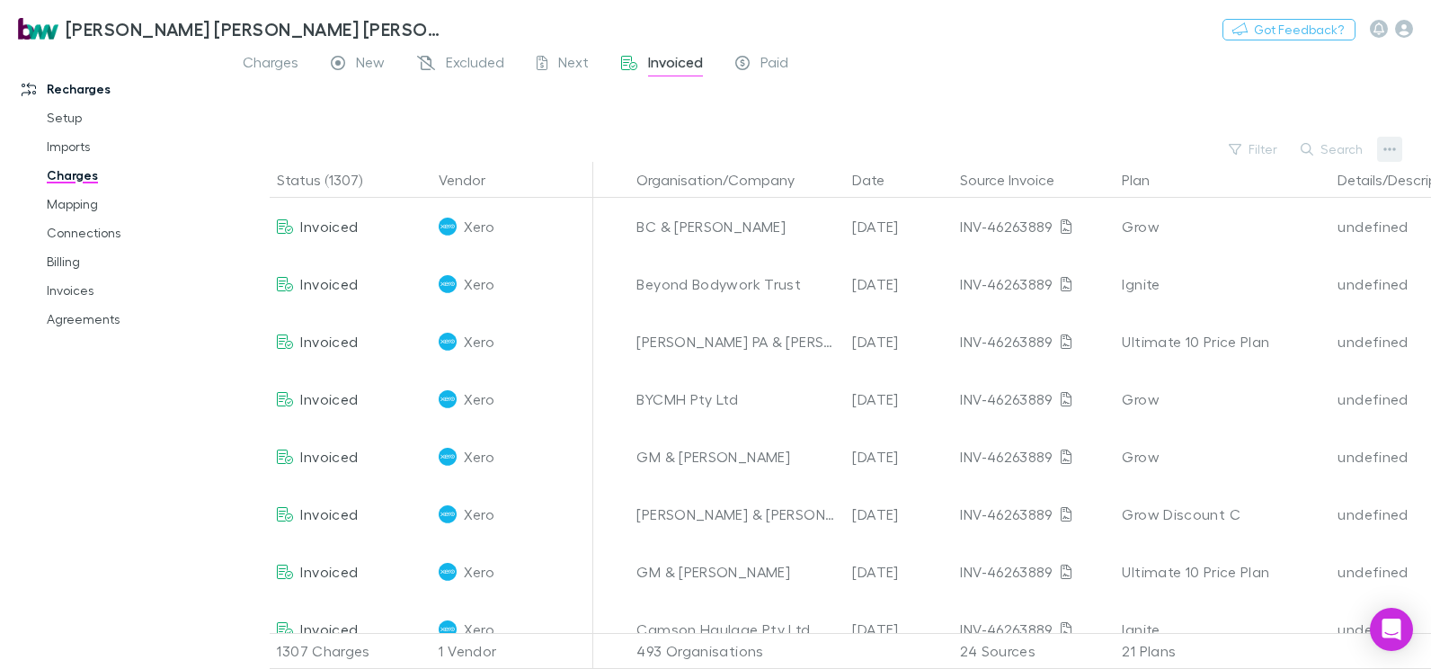
click at [1388, 149] on icon "button" at bounding box center [1389, 149] width 13 height 4
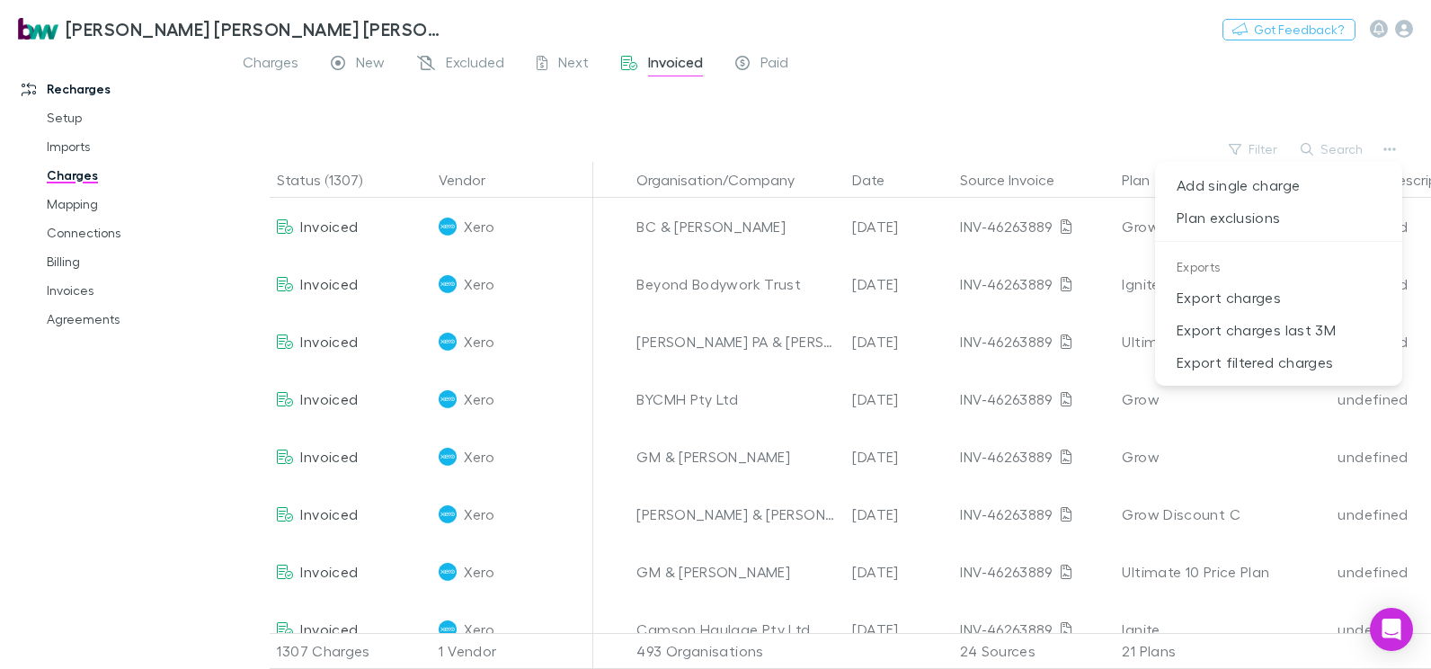
click at [1006, 98] on div at bounding box center [715, 334] width 1431 height 669
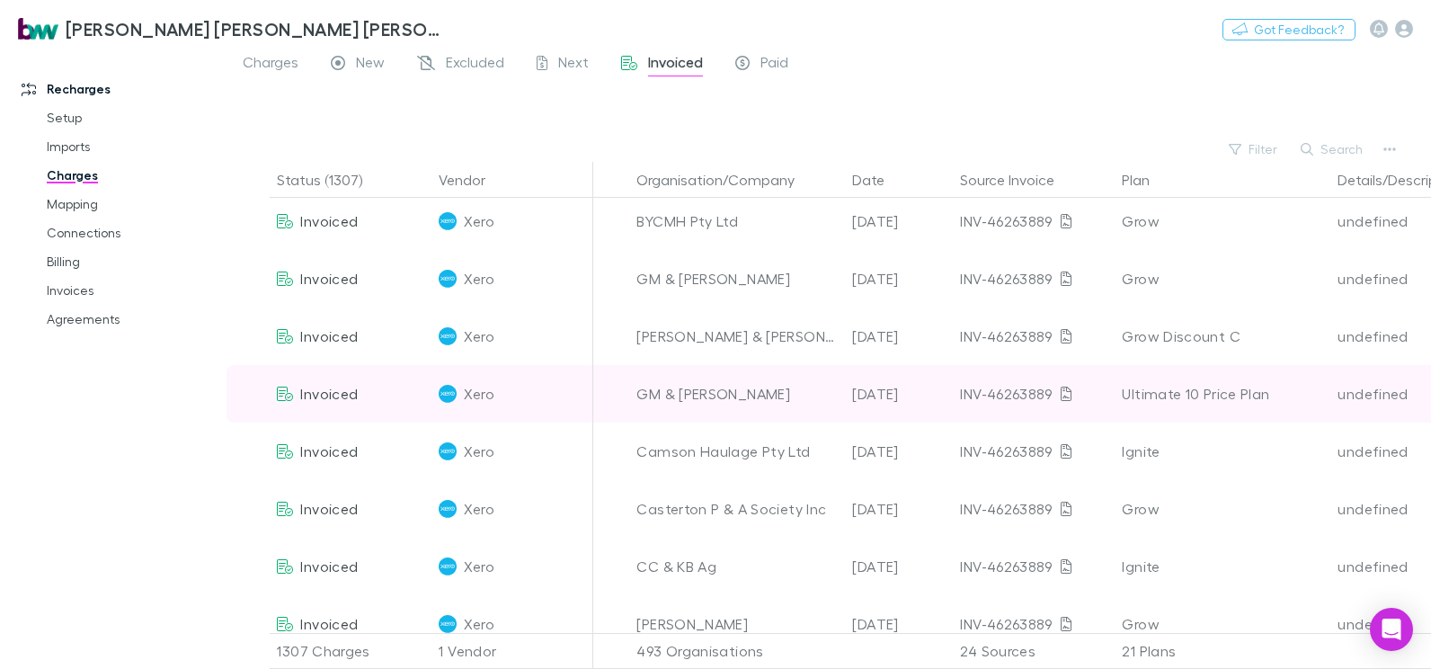
scroll to position [180, 0]
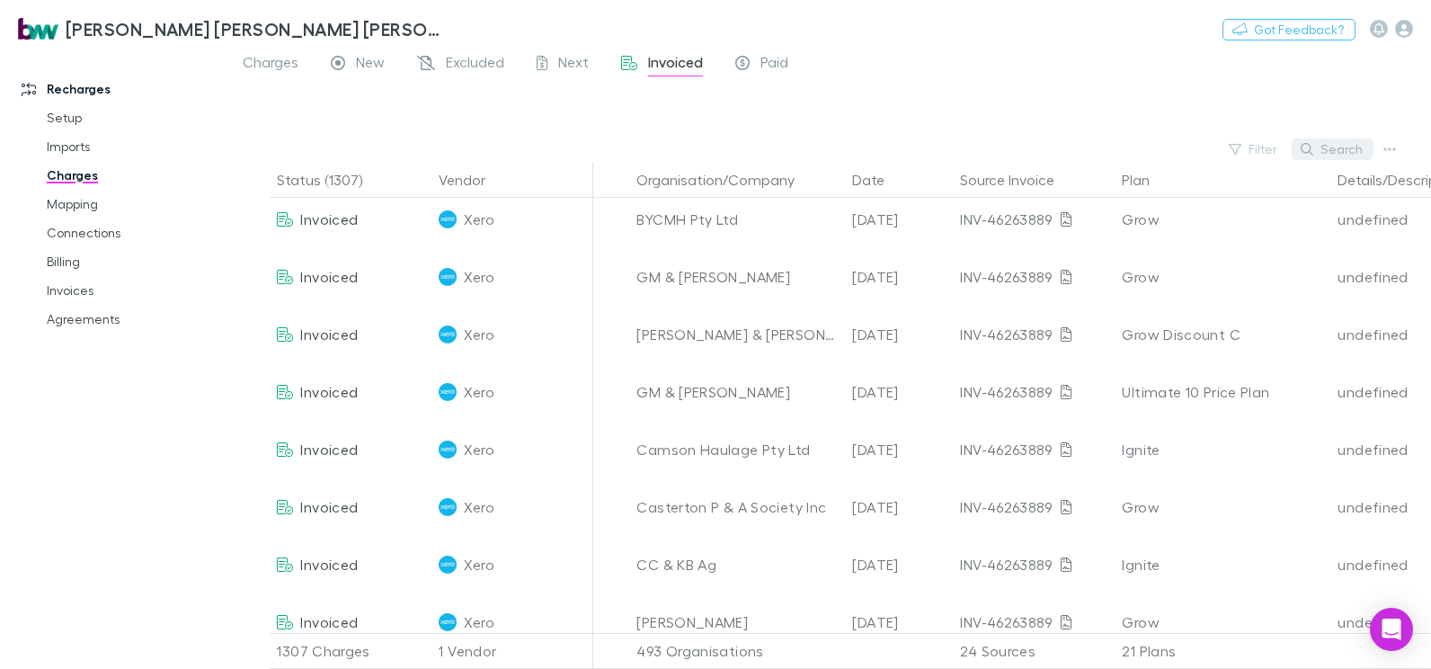
click at [1341, 146] on button "Search" at bounding box center [1332, 149] width 82 height 22
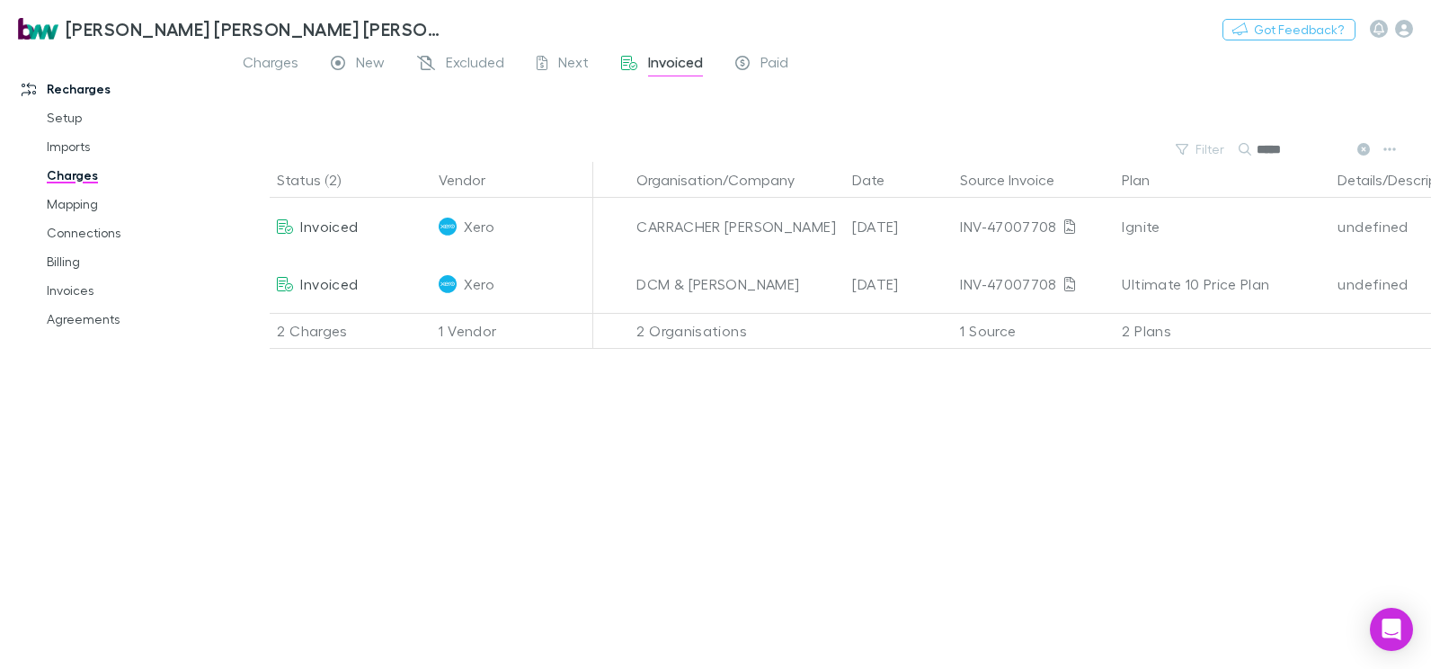
scroll to position [0, 0]
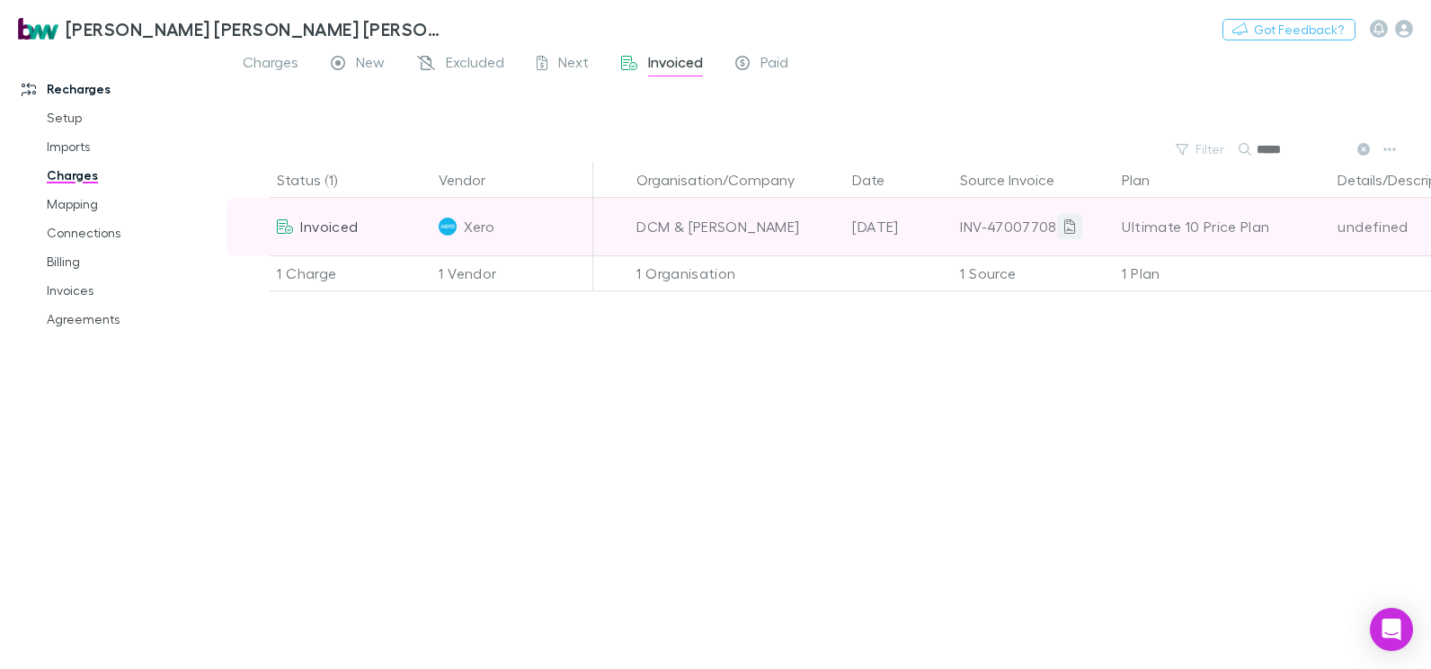
type input "*****"
click at [1064, 228] on icon at bounding box center [1069, 226] width 11 height 14
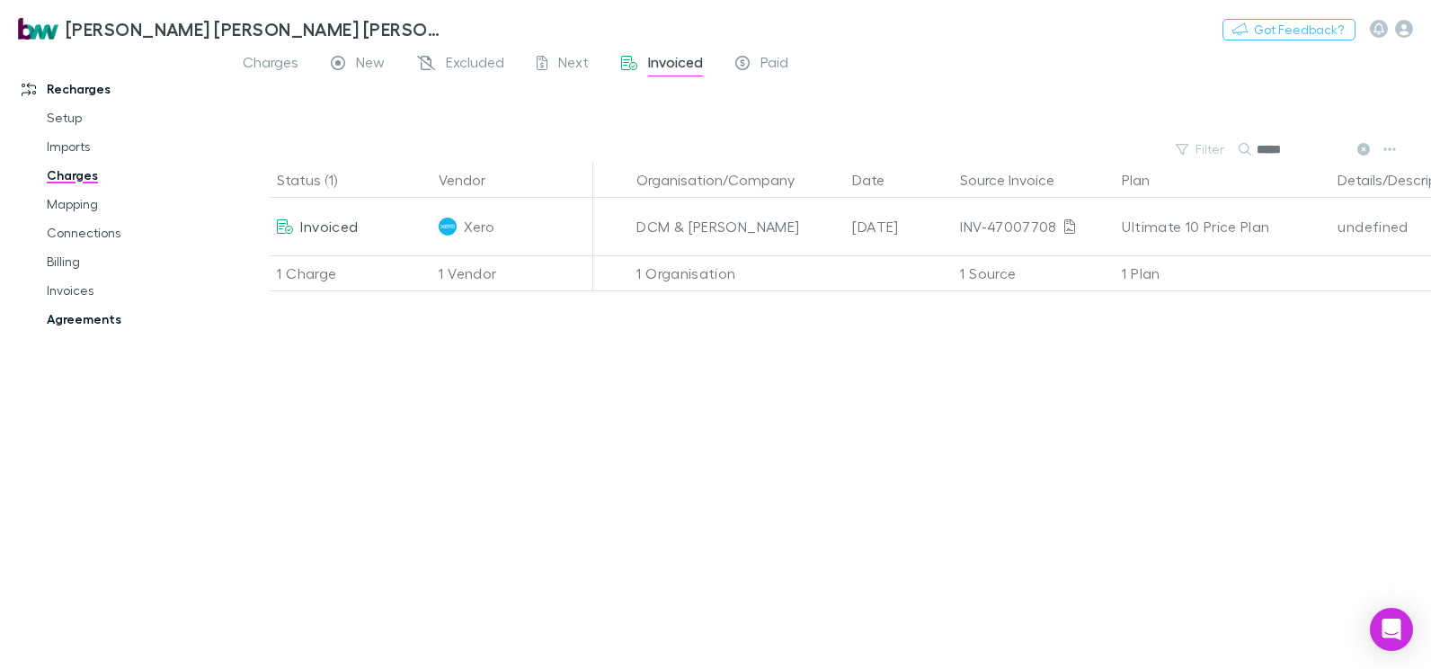
click at [52, 317] on link "Agreements" at bounding box center [133, 319] width 208 height 29
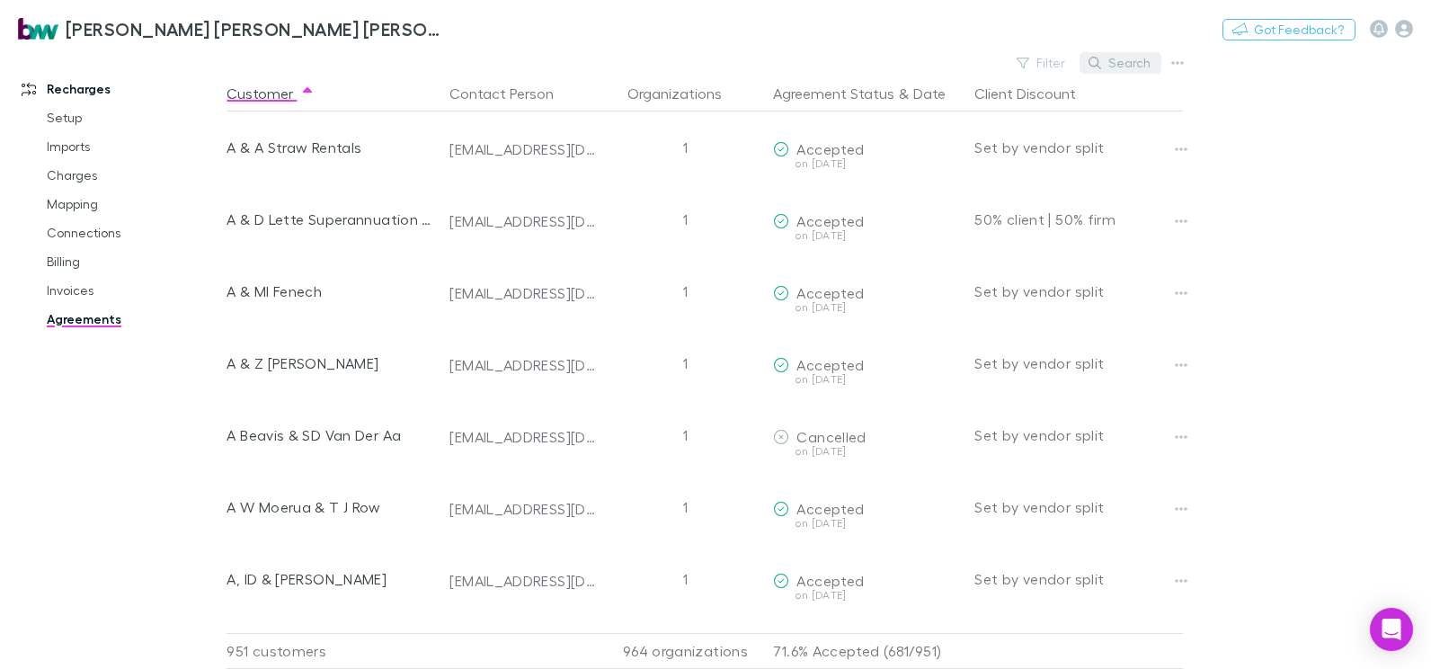
click at [1122, 58] on button "Search" at bounding box center [1120, 63] width 82 height 22
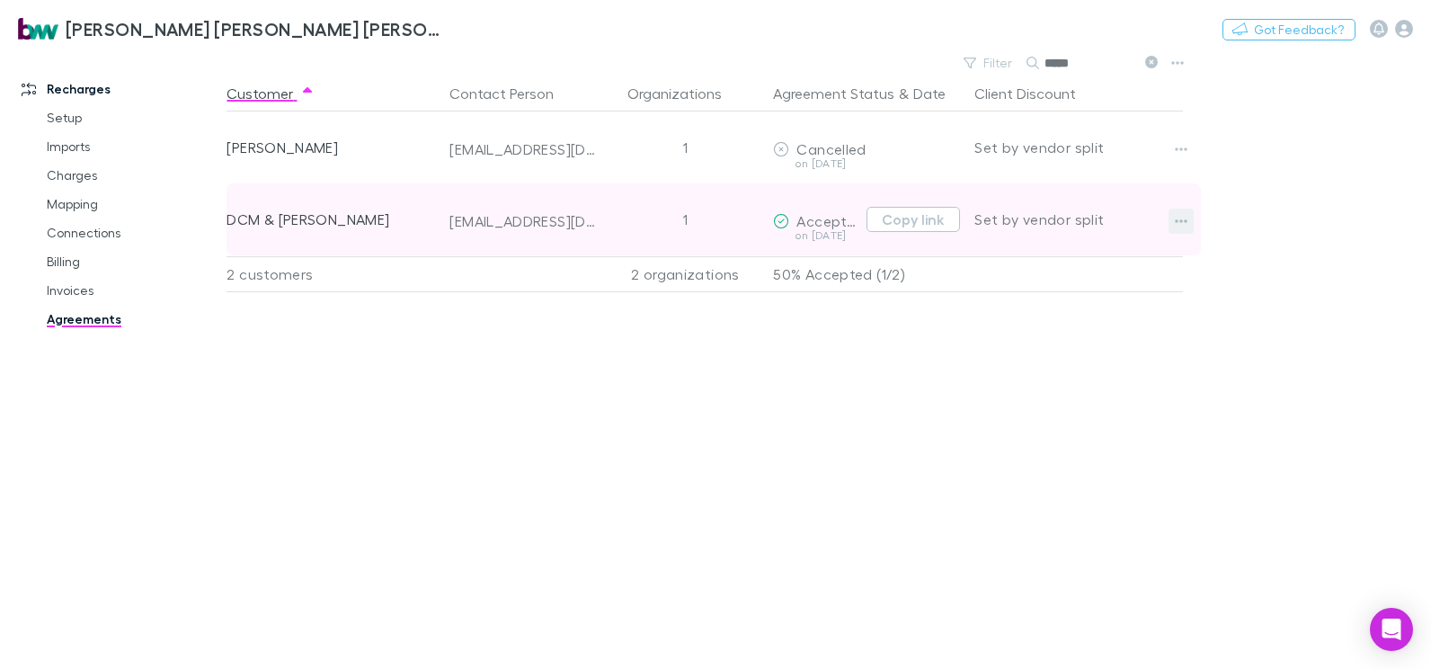
type input "*****"
click at [1188, 229] on button "button" at bounding box center [1180, 220] width 25 height 25
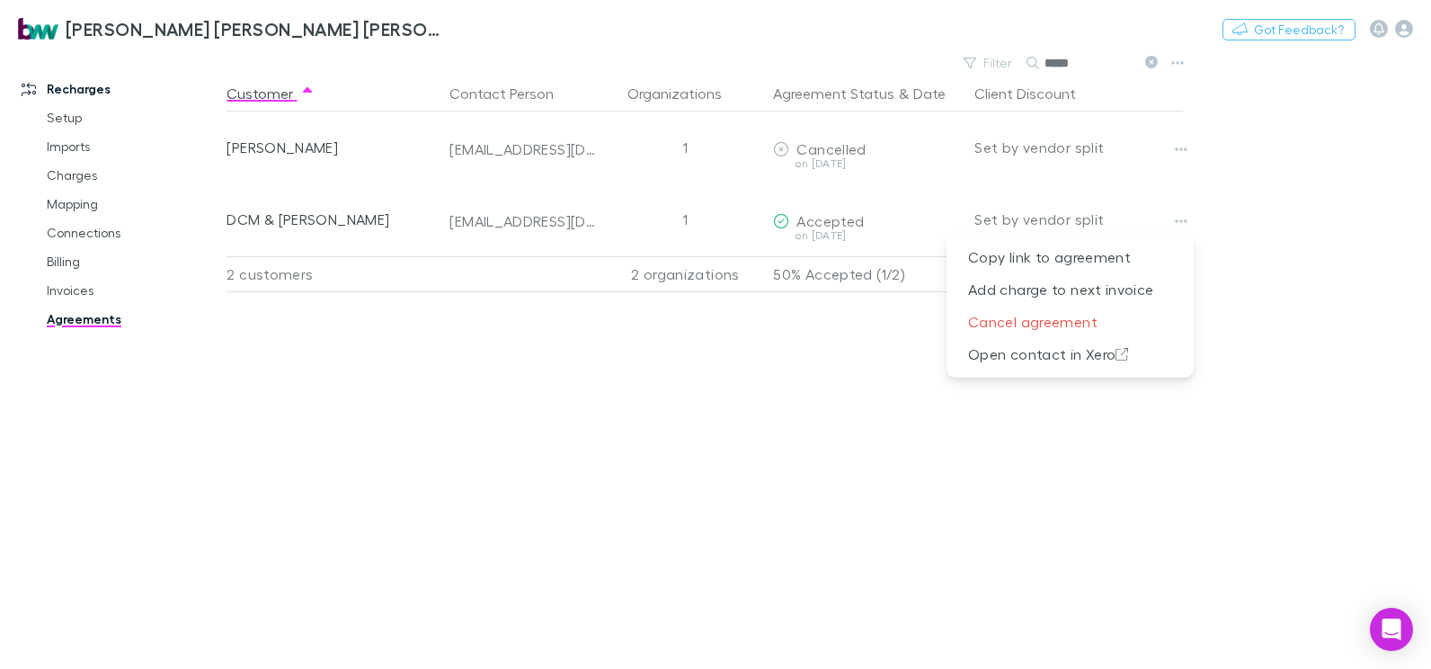
click at [61, 254] on div at bounding box center [715, 334] width 1431 height 669
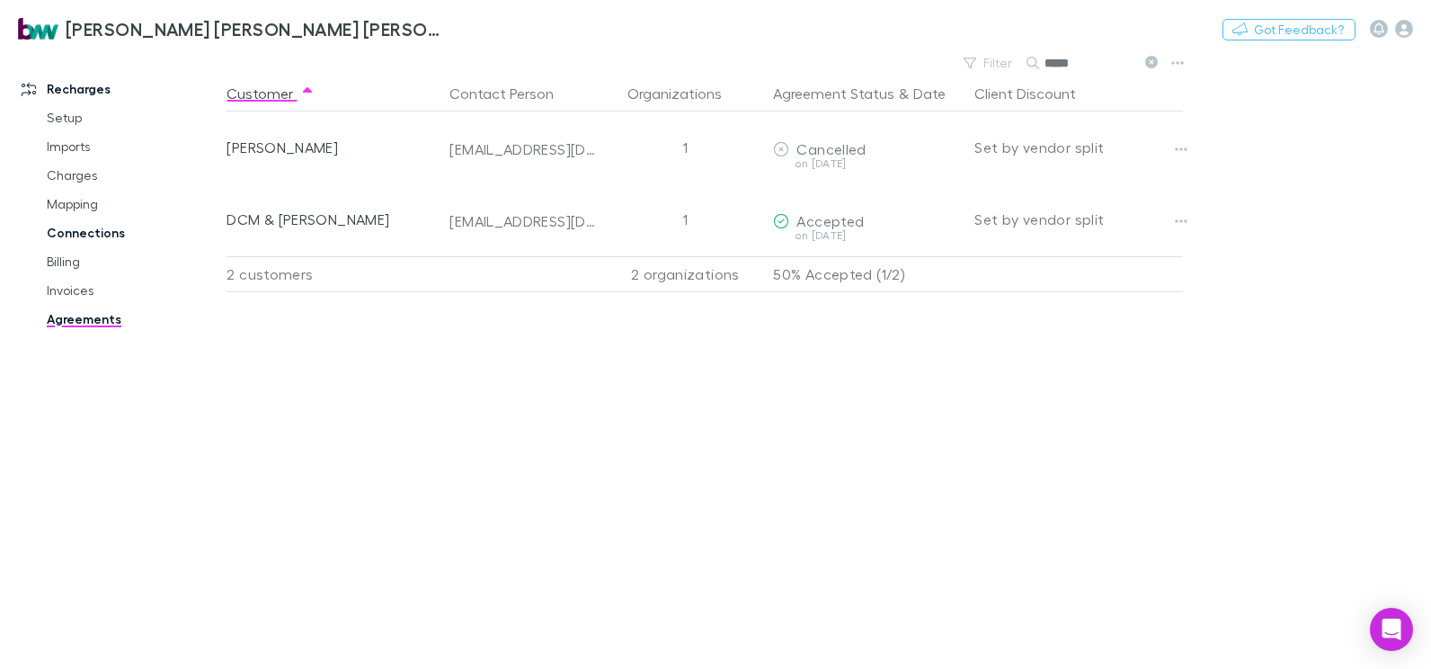
click at [75, 231] on link "Connections" at bounding box center [133, 232] width 208 height 29
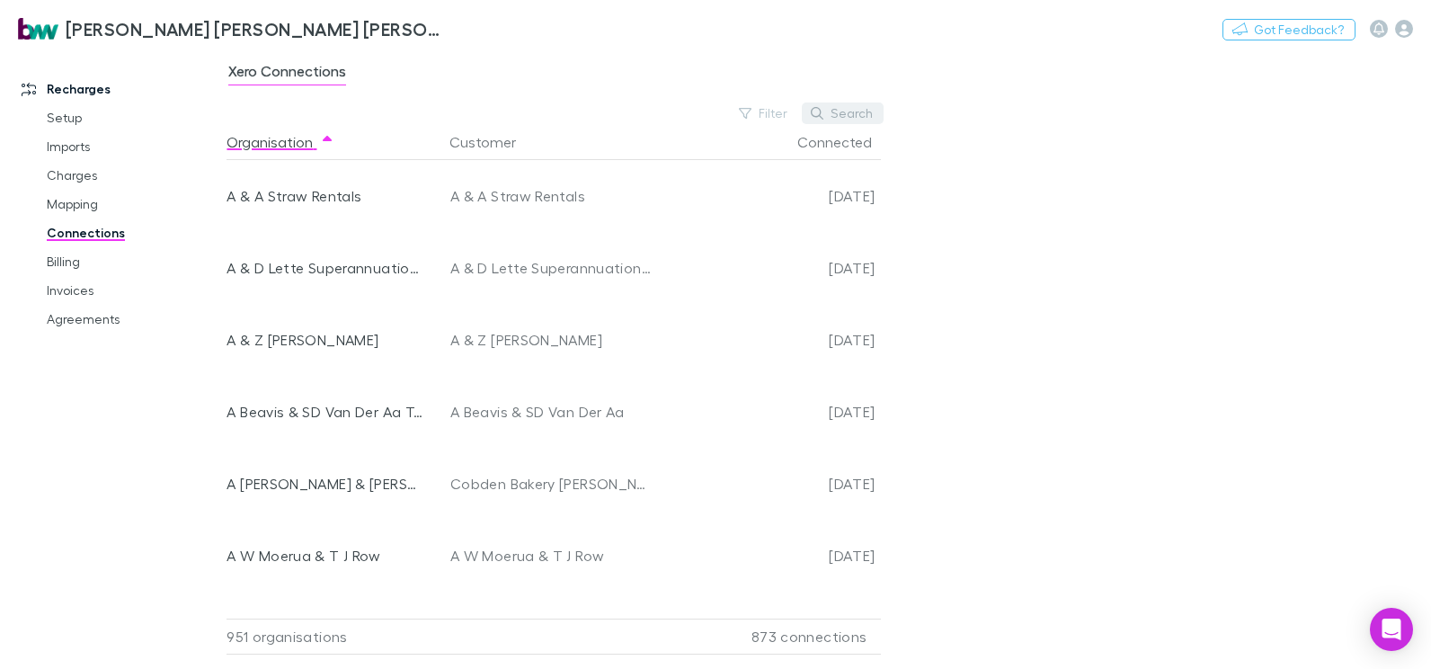
click at [844, 110] on button "Search" at bounding box center [843, 113] width 82 height 22
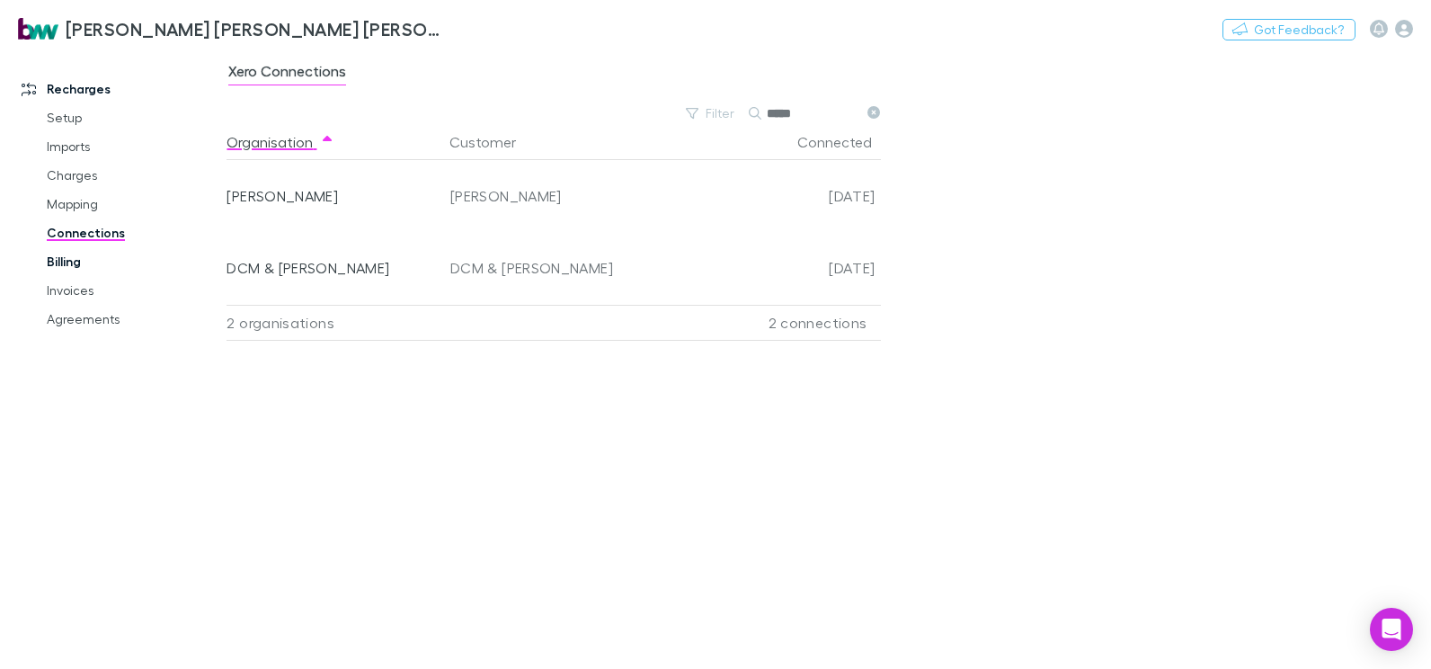
type input "*****"
click at [75, 267] on link "Billing" at bounding box center [133, 261] width 208 height 29
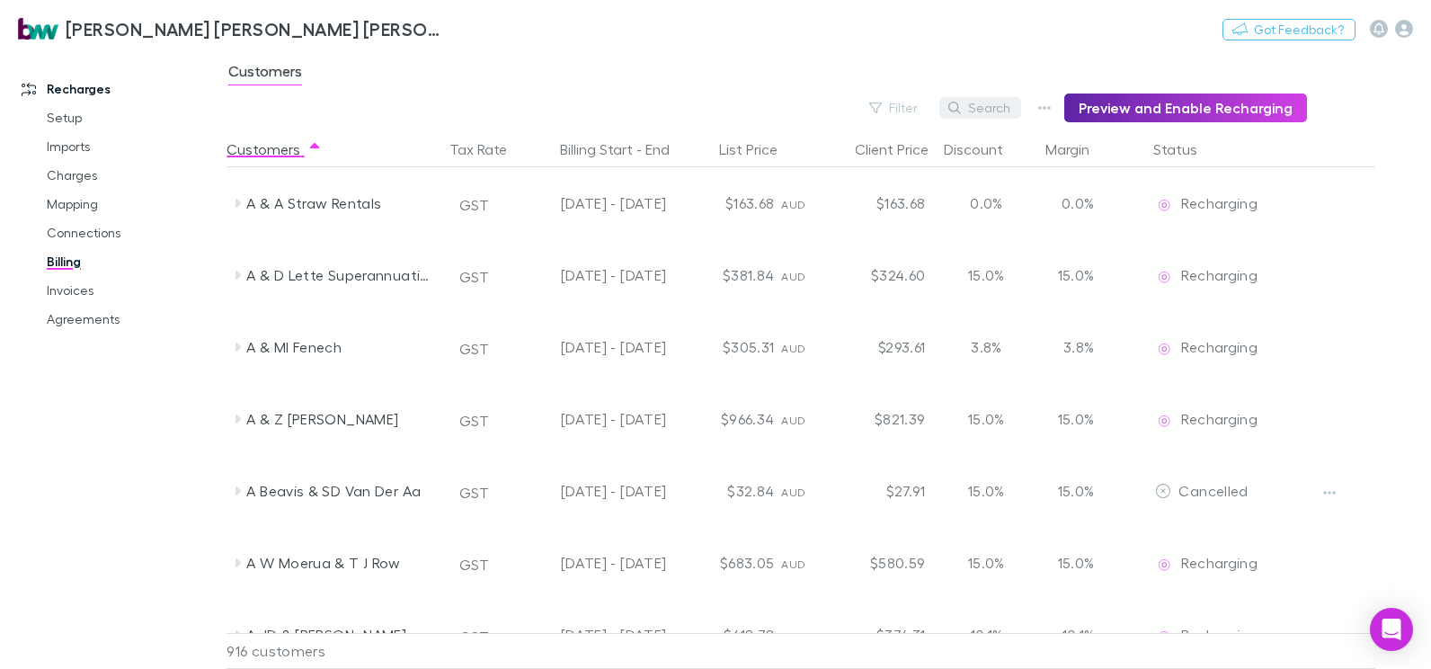
click at [989, 110] on button "Search" at bounding box center [980, 108] width 82 height 22
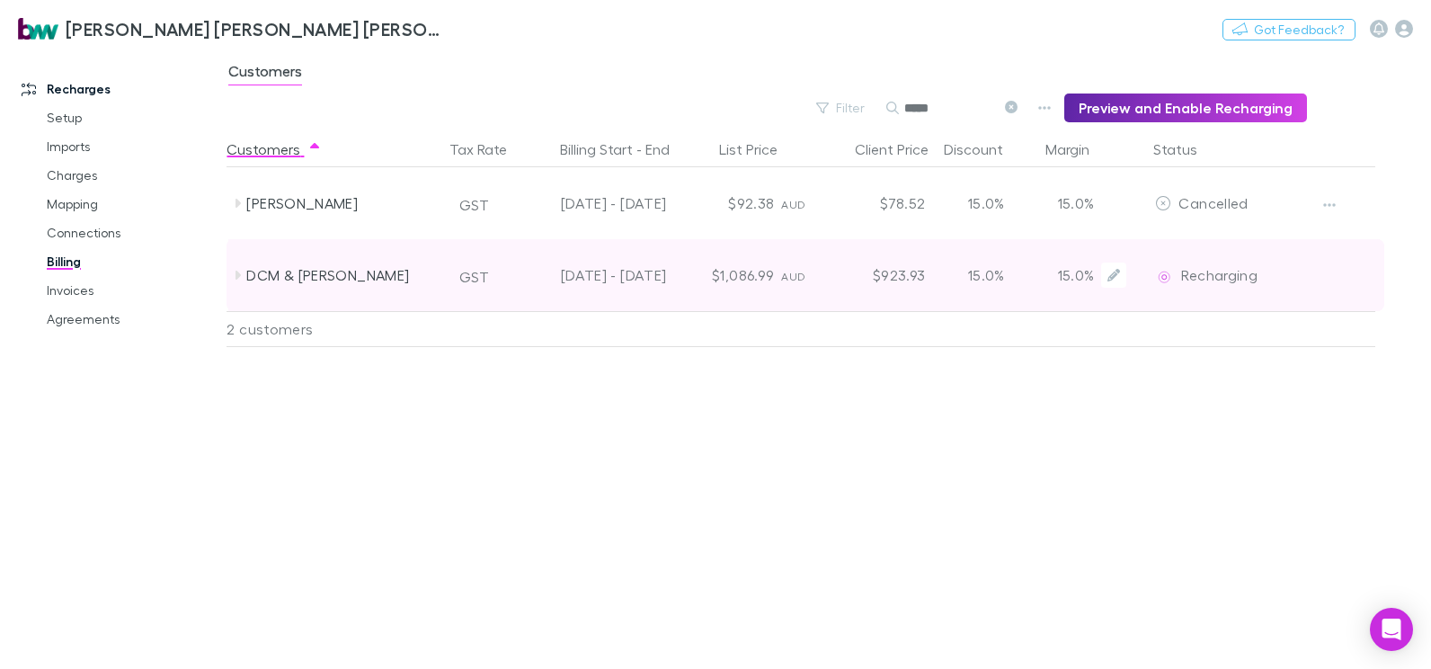
type input "*****"
click at [235, 283] on div "DCM & [PERSON_NAME]" at bounding box center [336, 275] width 216 height 72
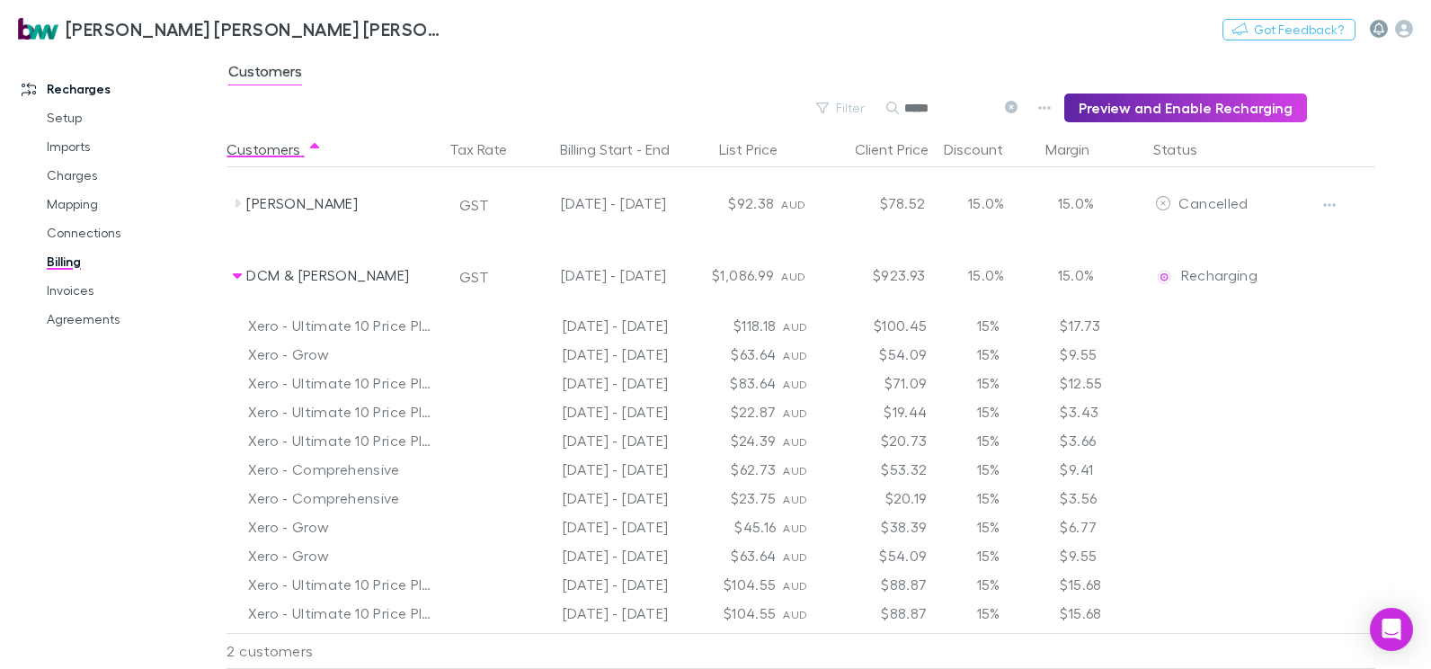
click at [1379, 31] on icon "button" at bounding box center [1378, 28] width 11 height 13
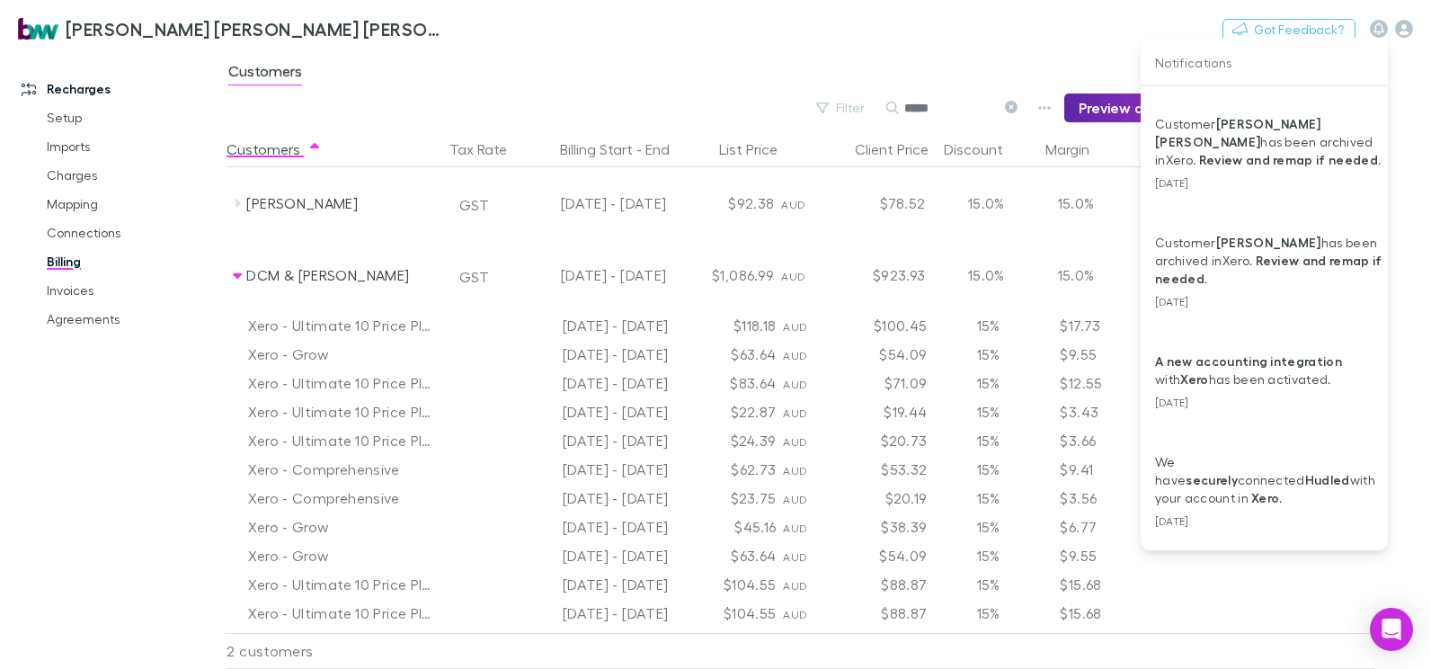
click at [1405, 32] on div at bounding box center [715, 334] width 1431 height 669
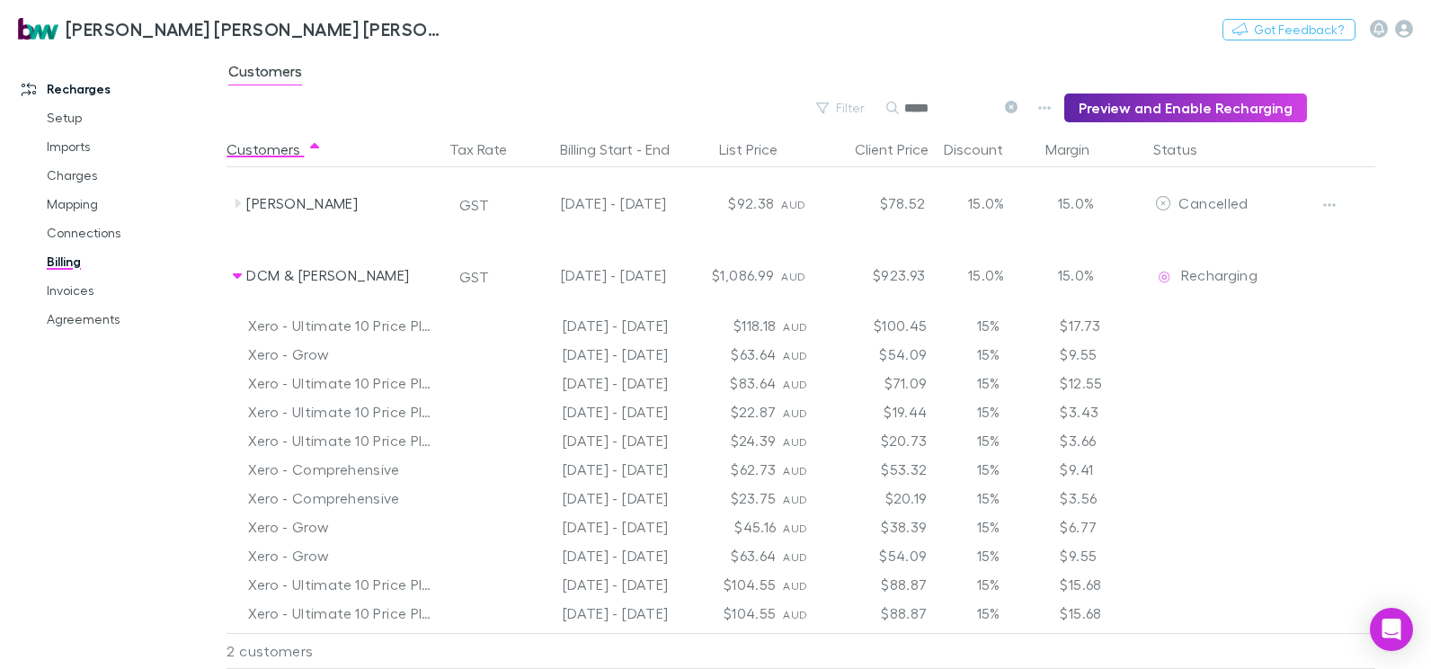
click at [1405, 32] on icon "button" at bounding box center [1404, 29] width 18 height 18
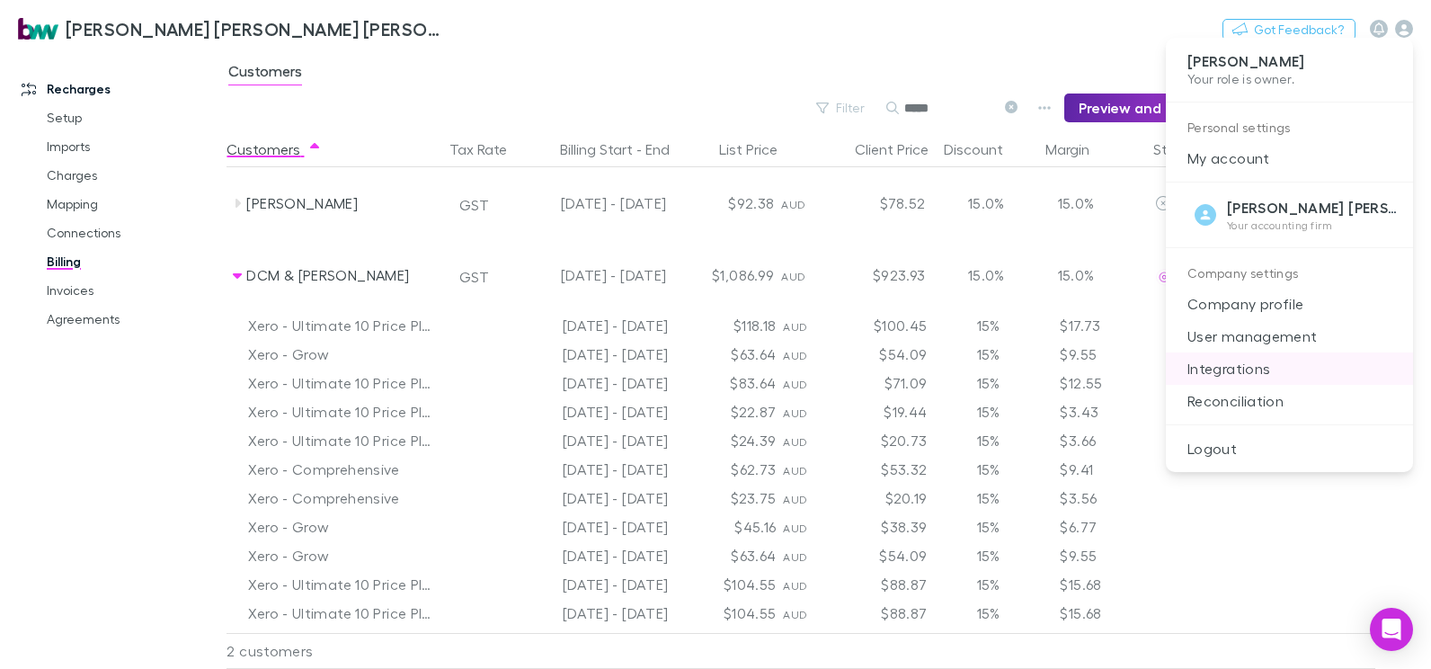
click at [1240, 366] on p "Integrations" at bounding box center [1289, 368] width 247 height 32
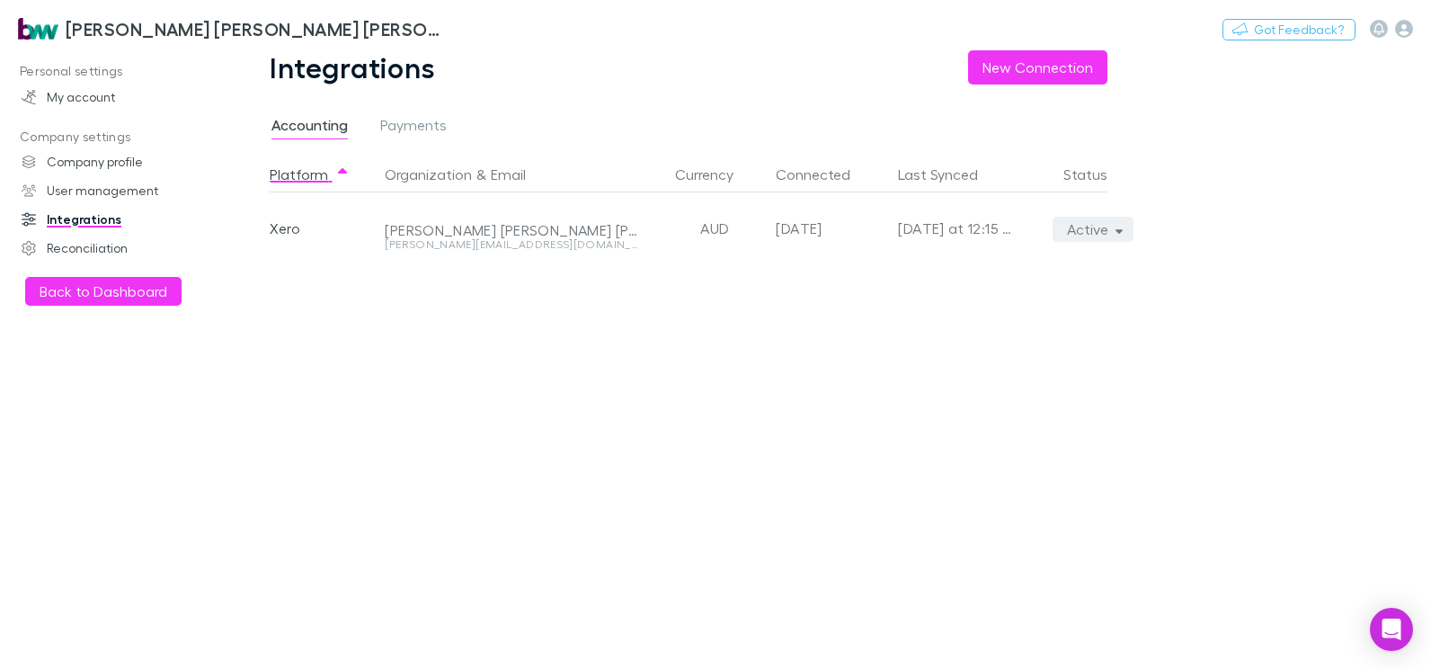
click at [1119, 228] on icon "button" at bounding box center [1119, 229] width 8 height 13
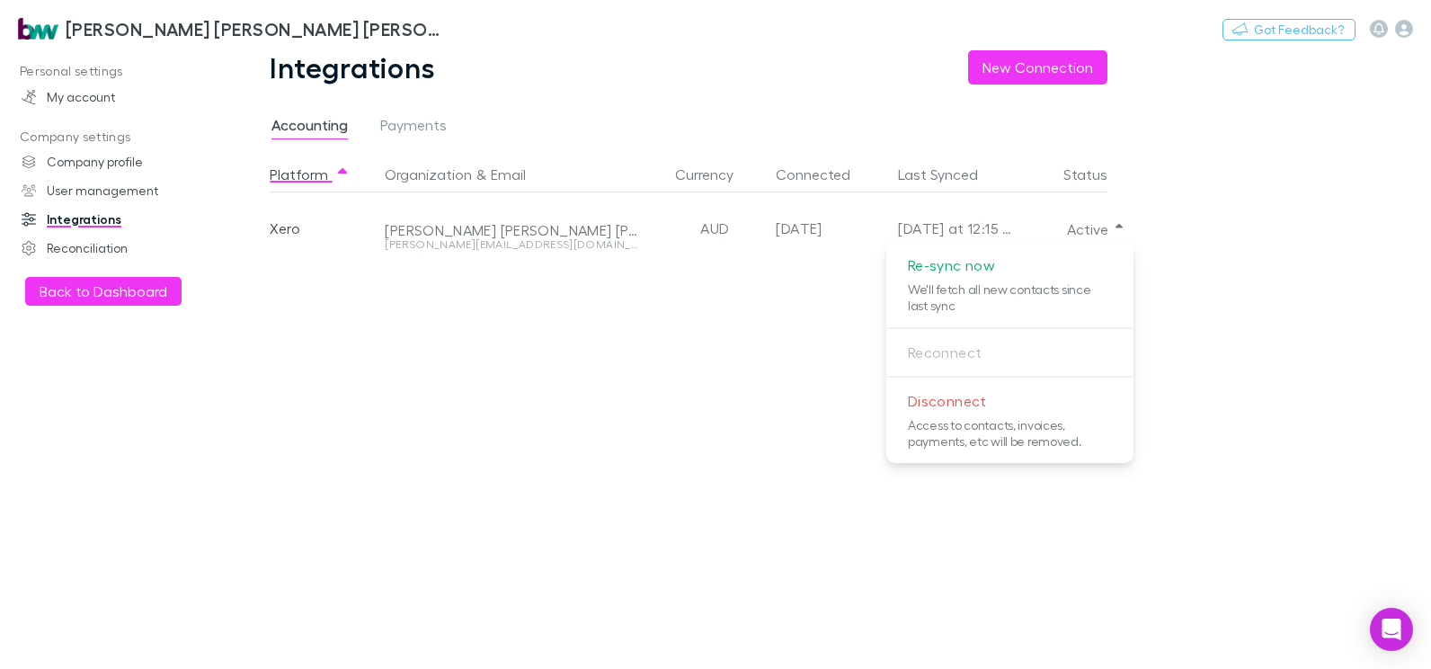
click at [1305, 245] on div at bounding box center [715, 334] width 1431 height 669
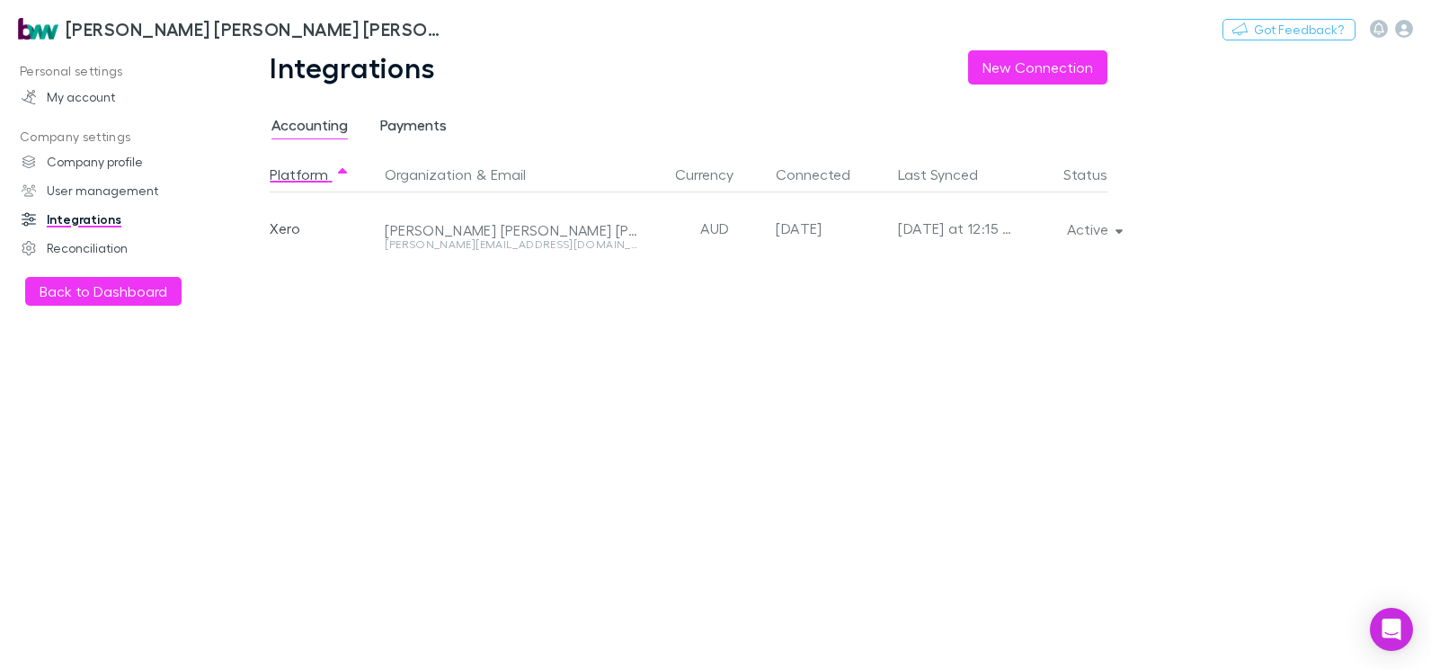
click at [414, 123] on span "Payments" at bounding box center [413, 127] width 66 height 23
click at [85, 250] on link "Reconciliation" at bounding box center [120, 248] width 233 height 29
